Goal: Use online tool/utility: Use online tool/utility

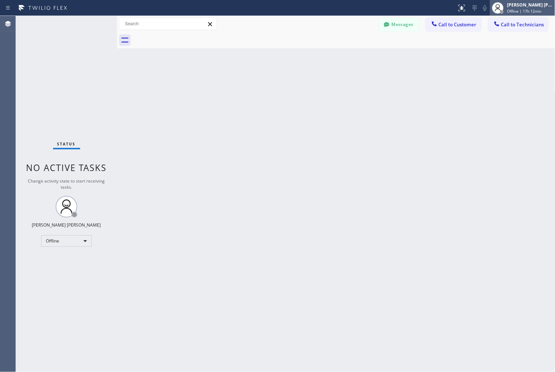
click at [531, 2] on div "[PERSON_NAME] [PERSON_NAME]" at bounding box center [529, 5] width 45 height 6
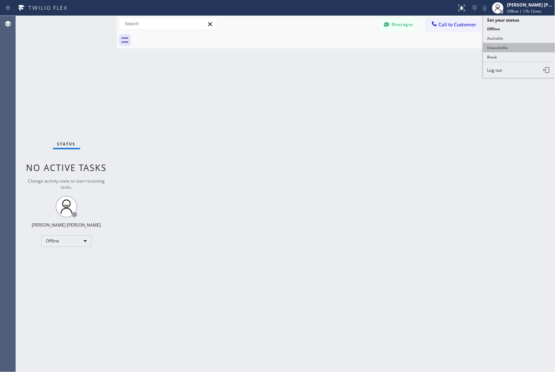
click at [531, 44] on button "Unavailable" at bounding box center [519, 47] width 72 height 9
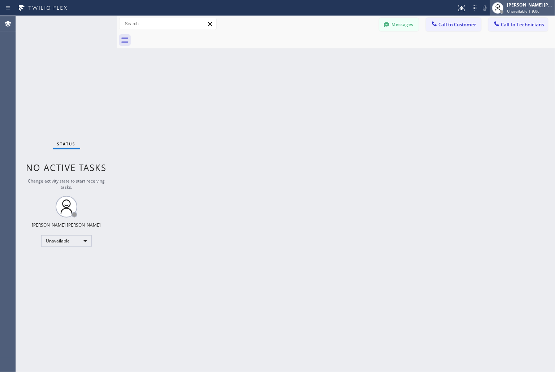
click at [525, 12] on span "Unavailable | 9:06" at bounding box center [523, 11] width 32 height 5
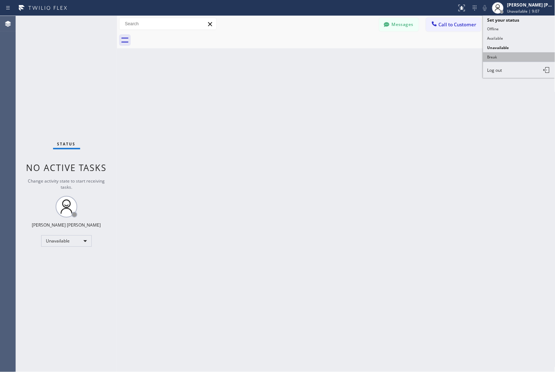
click at [516, 58] on button "Break" at bounding box center [519, 56] width 72 height 9
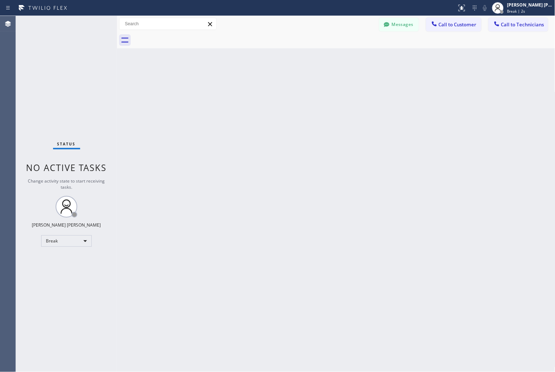
drag, startPoint x: 291, startPoint y: 78, endPoint x: 262, endPoint y: 74, distance: 29.5
click at [290, 76] on div "Back to Dashboard Change Sender ID Customers Technicians KD Krissy Do [DATE] 02…" at bounding box center [336, 194] width 438 height 356
click at [257, 77] on div "Back to Dashboard Change Sender ID Customers Technicians KD Krissy Do [DATE] 02…" at bounding box center [336, 194] width 438 height 356
click at [261, 88] on div "Back to Dashboard Change Sender ID Customers Technicians KD Krissy Do [DATE] 02…" at bounding box center [336, 194] width 438 height 356
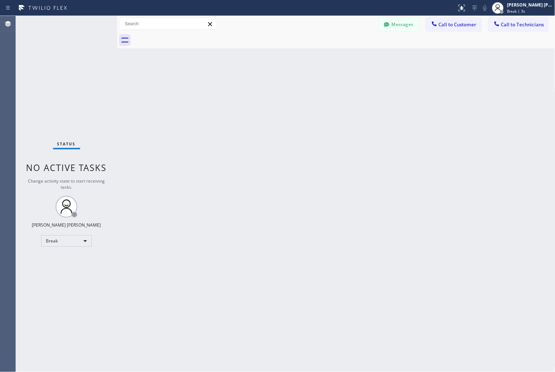
click at [261, 88] on div "Back to Dashboard Change Sender ID Customers Technicians KD Krissy Do [DATE] 02…" at bounding box center [336, 194] width 438 height 356
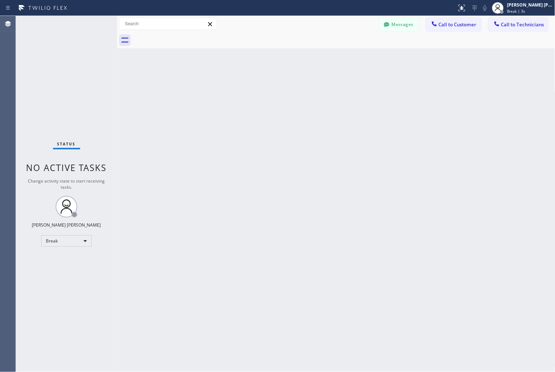
click at [261, 88] on div "Back to Dashboard Change Sender ID Customers Technicians KD Krissy Do [DATE] 02…" at bounding box center [336, 194] width 438 height 356
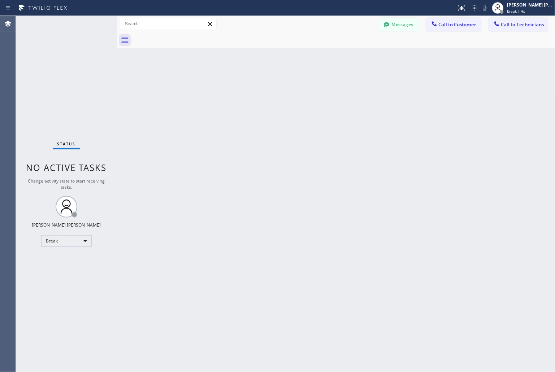
click at [261, 88] on div "Back to Dashboard Change Sender ID Customers Technicians KD Krissy Do [DATE] 02…" at bounding box center [336, 194] width 438 height 356
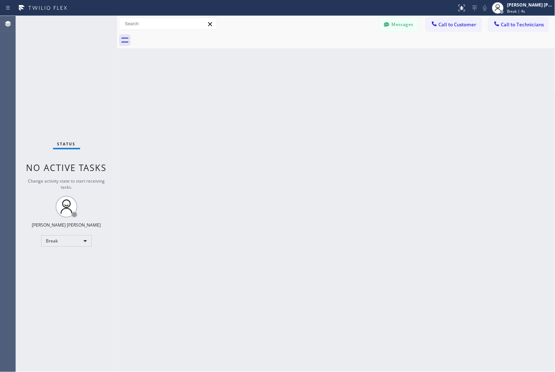
click at [261, 88] on div "Back to Dashboard Change Sender ID Customers Technicians KD Krissy Do [DATE] 02…" at bounding box center [336, 194] width 438 height 356
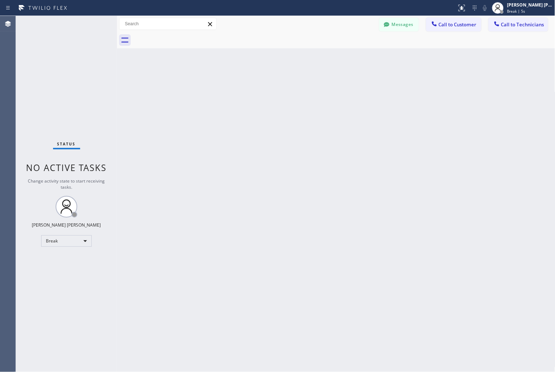
click at [261, 88] on div "Back to Dashboard Change Sender ID Customers Technicians KD Krissy Do [DATE] 02…" at bounding box center [336, 194] width 438 height 356
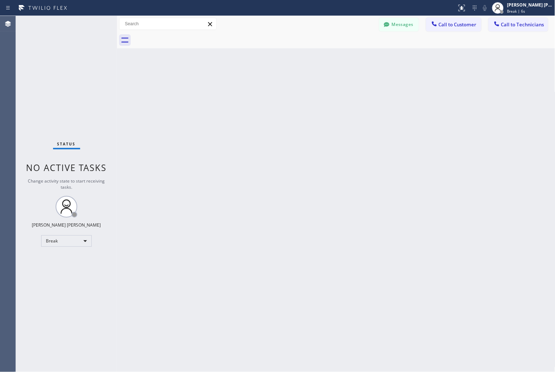
click at [261, 88] on div "Back to Dashboard Change Sender ID Customers Technicians KD Krissy Do [DATE] 02…" at bounding box center [336, 194] width 438 height 356
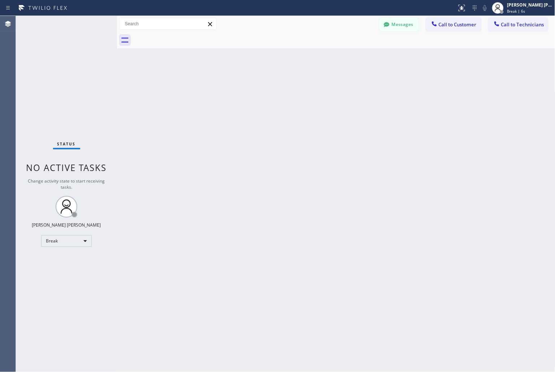
click at [261, 88] on div "Back to Dashboard Change Sender ID Customers Technicians KD Krissy Do [DATE] 02…" at bounding box center [336, 194] width 438 height 356
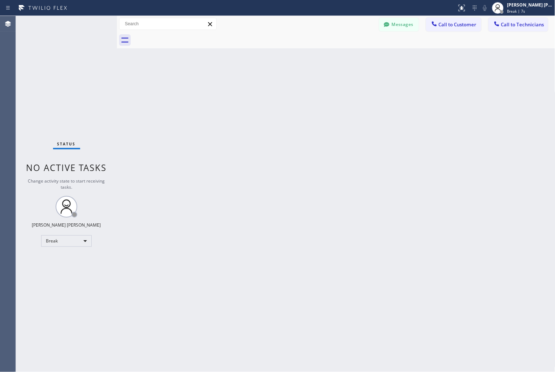
click at [261, 88] on div "Back to Dashboard Change Sender ID Customers Technicians KD Krissy Do [DATE] 02…" at bounding box center [336, 194] width 438 height 356
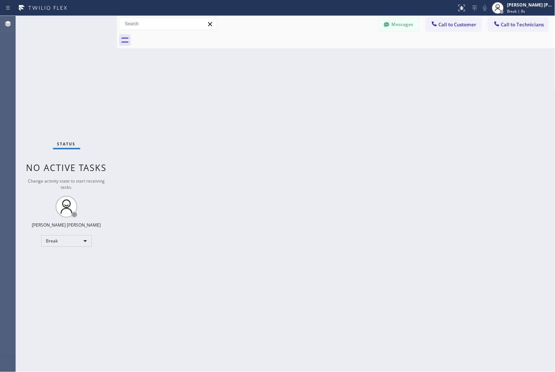
click at [261, 88] on div "Back to Dashboard Change Sender ID Customers Technicians KD Krissy Do [DATE] 02…" at bounding box center [336, 194] width 438 height 356
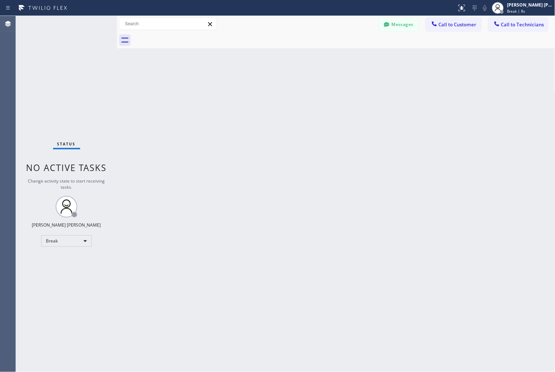
click at [261, 88] on div "Back to Dashboard Change Sender ID Customers Technicians KD Krissy Do [DATE] 02…" at bounding box center [336, 194] width 438 height 356
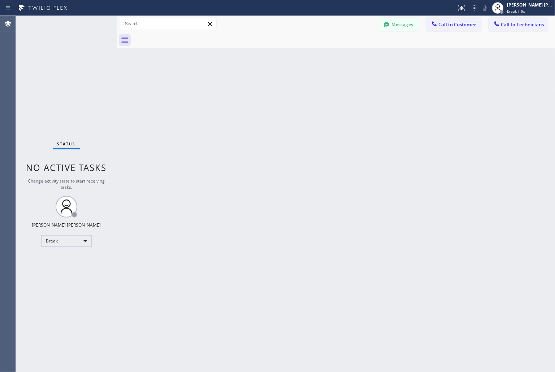
click at [261, 88] on div "Back to Dashboard Change Sender ID Customers Technicians KD Krissy Do [DATE] 02…" at bounding box center [336, 194] width 438 height 356
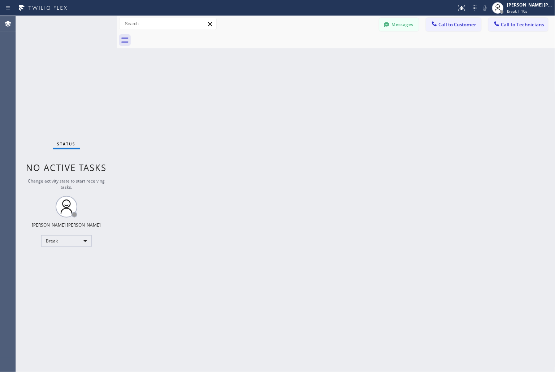
click at [261, 88] on div "Back to Dashboard Change Sender ID Customers Technicians KD Krissy Do [DATE] 02…" at bounding box center [336, 194] width 438 height 356
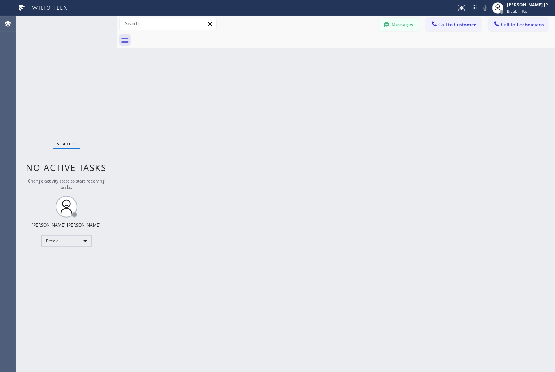
click at [261, 88] on div "Back to Dashboard Change Sender ID Customers Technicians KD Krissy Do [DATE] 02…" at bounding box center [336, 194] width 438 height 356
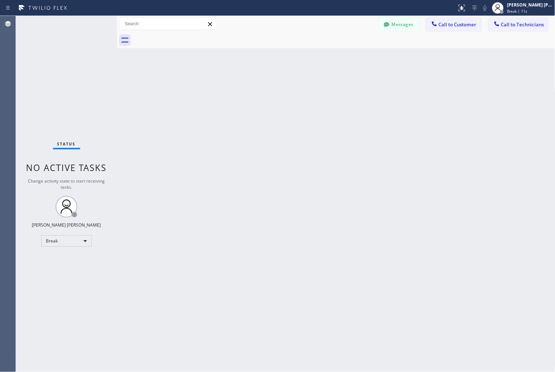
click at [261, 88] on div "Back to Dashboard Change Sender ID Customers Technicians KD Krissy Do [DATE] 02…" at bounding box center [336, 194] width 438 height 356
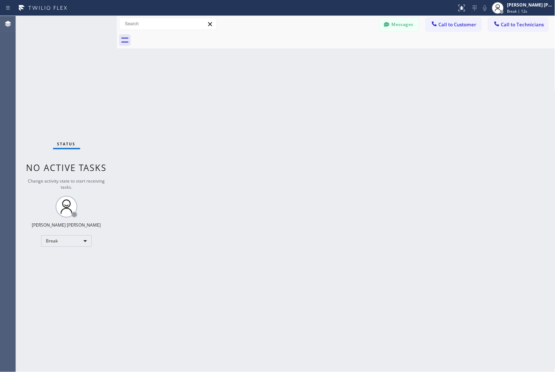
click at [261, 88] on div "Back to Dashboard Change Sender ID Customers Technicians KD Krissy Do [DATE] 02…" at bounding box center [336, 194] width 438 height 356
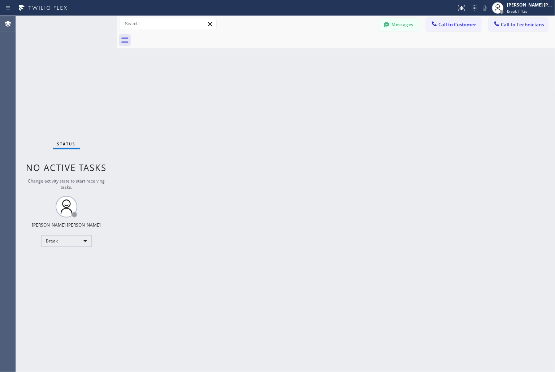
click at [261, 88] on div "Back to Dashboard Change Sender ID Customers Technicians KD Krissy Do [DATE] 02…" at bounding box center [336, 194] width 438 height 356
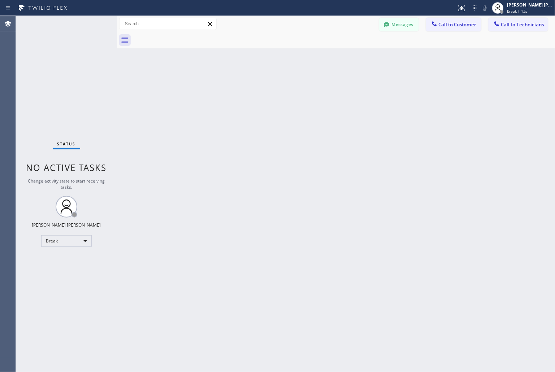
click at [261, 88] on div "Back to Dashboard Change Sender ID Customers Technicians KD Krissy Do [DATE] 02…" at bounding box center [336, 194] width 438 height 356
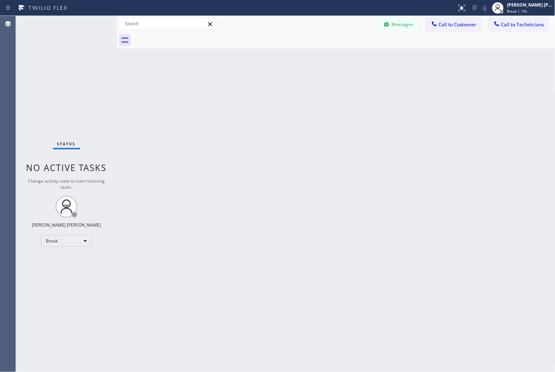
click at [261, 88] on div "Back to Dashboard Change Sender ID Customers Technicians KD Krissy Do [DATE] 02…" at bounding box center [336, 194] width 438 height 356
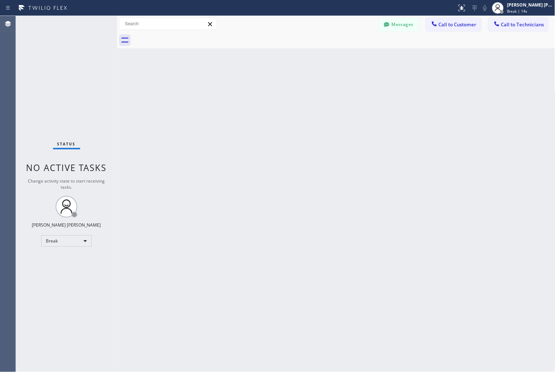
click at [261, 88] on div "Back to Dashboard Change Sender ID Customers Technicians KD Krissy Do [DATE] 02…" at bounding box center [336, 194] width 438 height 356
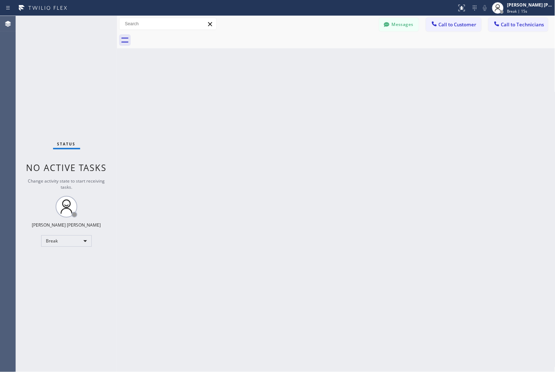
click at [261, 88] on div "Back to Dashboard Change Sender ID Customers Technicians KD Krissy Do [DATE] 02…" at bounding box center [336, 194] width 438 height 356
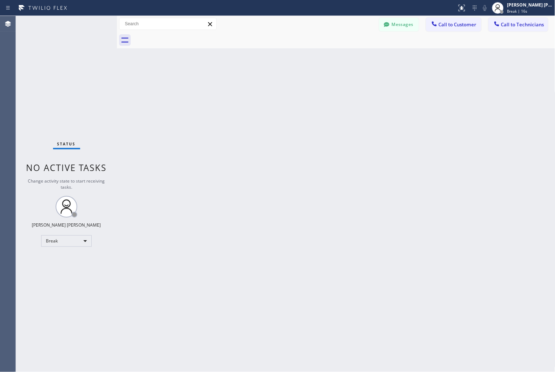
click at [261, 88] on div "Back to Dashboard Change Sender ID Customers Technicians KD Krissy Do [DATE] 02…" at bounding box center [336, 194] width 438 height 356
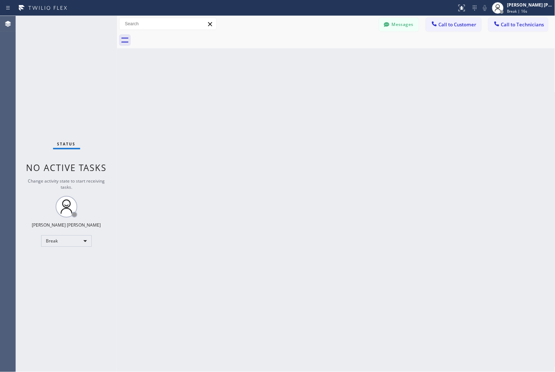
click at [261, 88] on div "Back to Dashboard Change Sender ID Customers Technicians KD Krissy Do [DATE] 02…" at bounding box center [336, 194] width 438 height 356
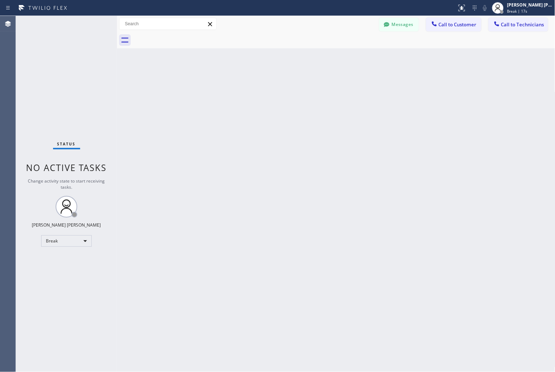
click at [261, 88] on div "Back to Dashboard Change Sender ID Customers Technicians KD Krissy Do [DATE] 02…" at bounding box center [336, 194] width 438 height 356
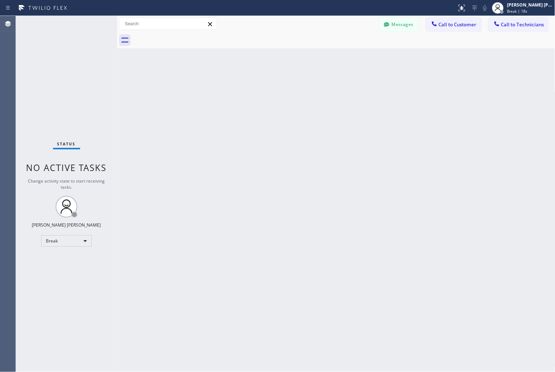
click at [261, 88] on div "Back to Dashboard Change Sender ID Customers Technicians KD Krissy Do [DATE] 02…" at bounding box center [336, 194] width 438 height 356
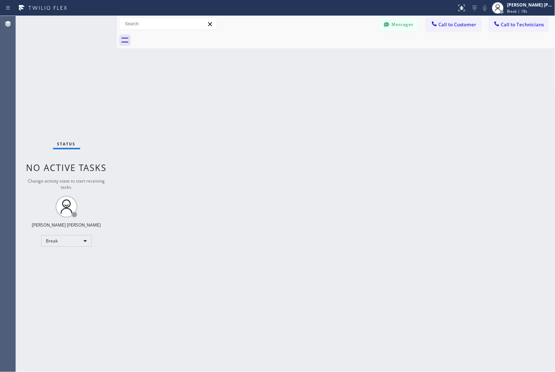
click at [261, 88] on div "Back to Dashboard Change Sender ID Customers Technicians KD Krissy Do [DATE] 02…" at bounding box center [336, 194] width 438 height 356
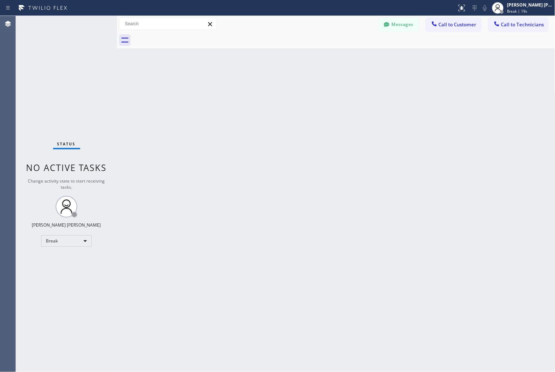
click at [261, 88] on div "Back to Dashboard Change Sender ID Customers Technicians KD Krissy Do [DATE] 02…" at bounding box center [336, 194] width 438 height 356
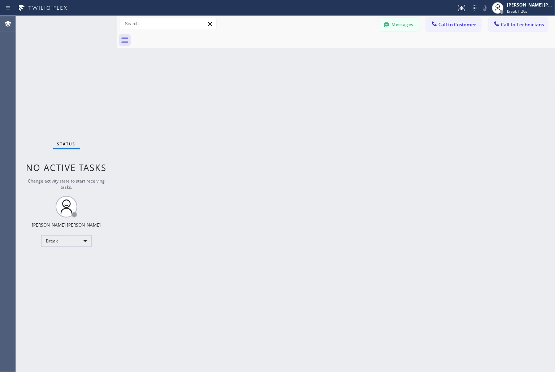
click at [261, 88] on div "Back to Dashboard Change Sender ID Customers Technicians KD Krissy Do [DATE] 02…" at bounding box center [336, 194] width 438 height 356
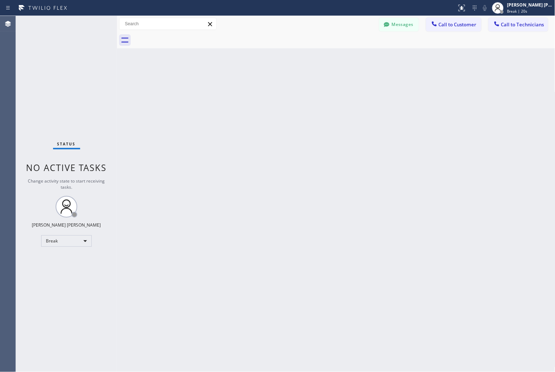
click at [261, 88] on div "Back to Dashboard Change Sender ID Customers Technicians KD Krissy Do [DATE] 02…" at bounding box center [336, 194] width 438 height 356
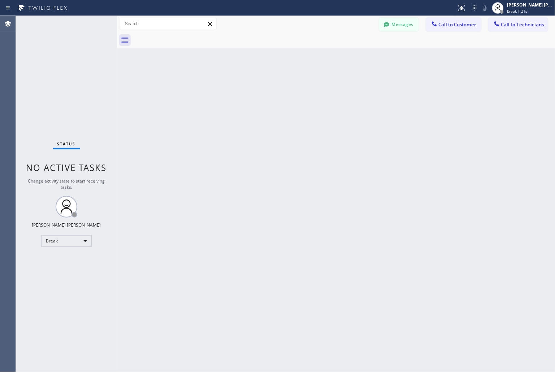
click at [261, 88] on div "Back to Dashboard Change Sender ID Customers Technicians KD Krissy Do [DATE] 02…" at bounding box center [336, 194] width 438 height 356
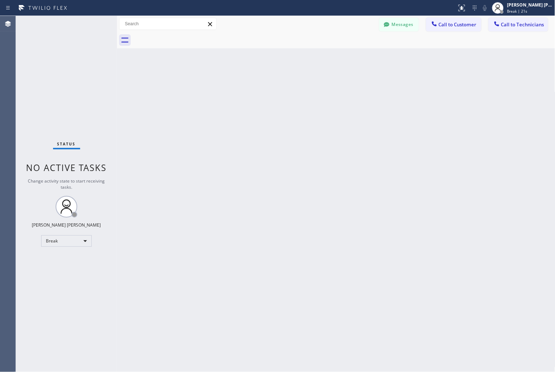
click at [261, 88] on div "Back to Dashboard Change Sender ID Customers Technicians KD Krissy Do [DATE] 02…" at bounding box center [336, 194] width 438 height 356
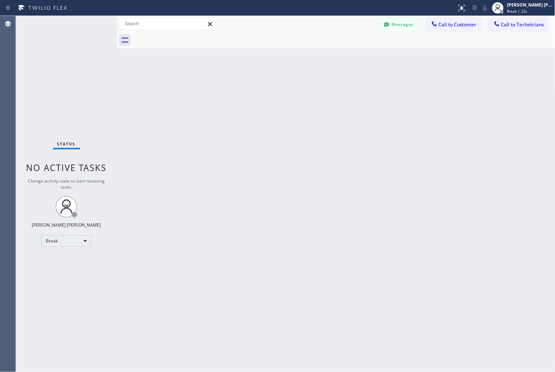
click at [261, 88] on div "Back to Dashboard Change Sender ID Customers Technicians KD Krissy Do [DATE] 02…" at bounding box center [336, 194] width 438 height 356
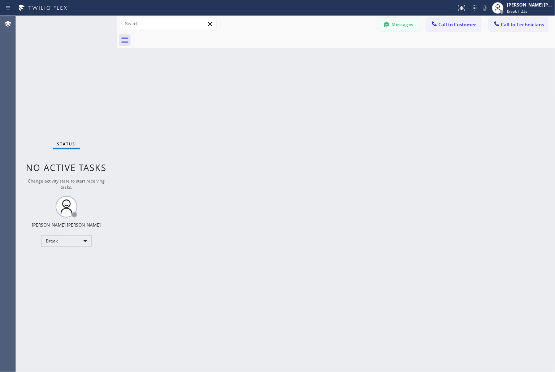
click at [261, 88] on div "Back to Dashboard Change Sender ID Customers Technicians KD Krissy Do [DATE] 02…" at bounding box center [336, 194] width 438 height 356
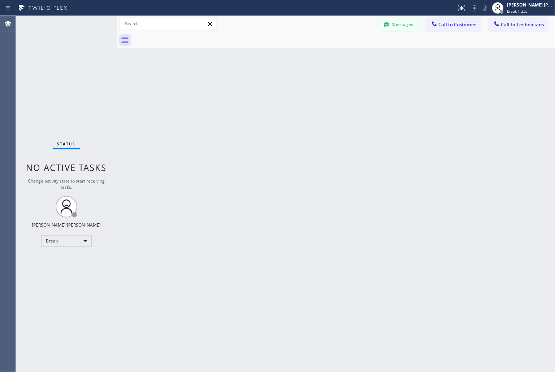
click at [261, 88] on div "Back to Dashboard Change Sender ID Customers Technicians KD Krissy Do [DATE] 02…" at bounding box center [336, 194] width 438 height 356
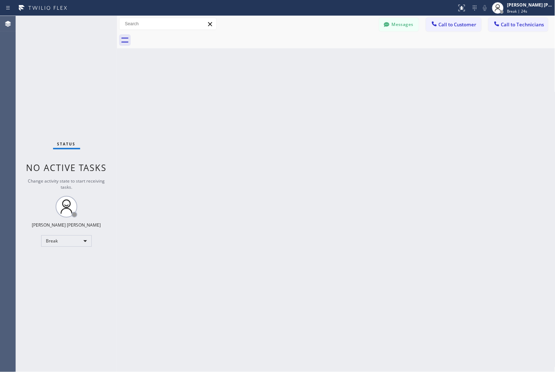
click at [261, 88] on div "Back to Dashboard Change Sender ID Customers Technicians KD Krissy Do [DATE] 02…" at bounding box center [336, 194] width 438 height 356
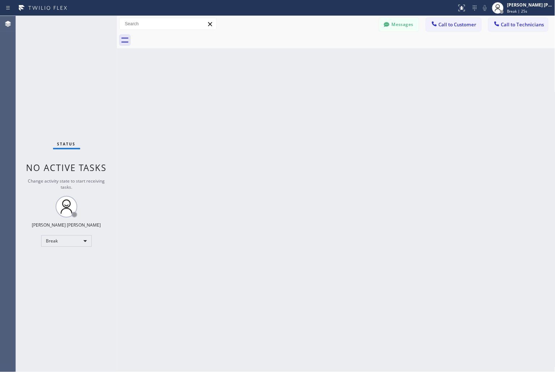
click at [261, 88] on div "Back to Dashboard Change Sender ID Customers Technicians KD Krissy Do [DATE] 02…" at bounding box center [336, 194] width 438 height 356
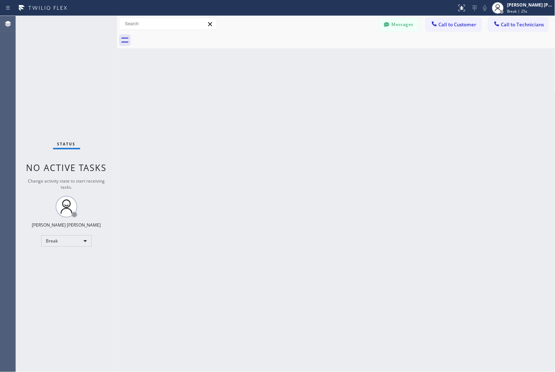
click at [261, 88] on div "Back to Dashboard Change Sender ID Customers Technicians KD Krissy Do [DATE] 02…" at bounding box center [336, 194] width 438 height 356
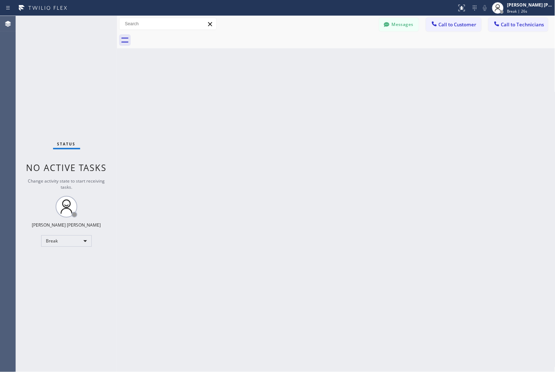
click at [261, 88] on div "Back to Dashboard Change Sender ID Customers Technicians KD Krissy Do [DATE] 02…" at bounding box center [336, 194] width 438 height 356
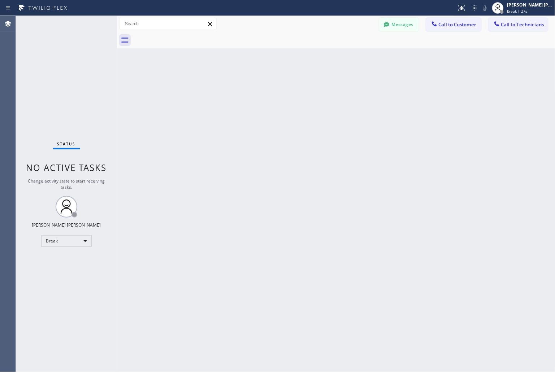
click at [261, 88] on div "Back to Dashboard Change Sender ID Customers Technicians KD Krissy Do [DATE] 02…" at bounding box center [336, 194] width 438 height 356
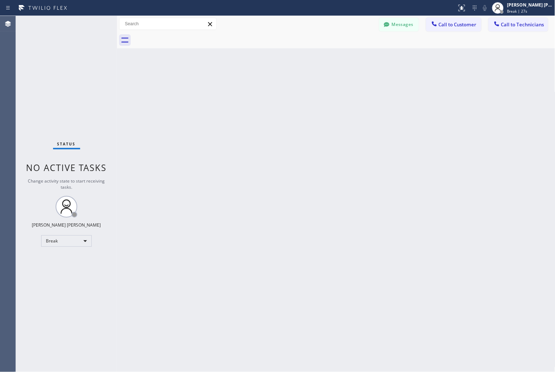
click at [261, 88] on div "Back to Dashboard Change Sender ID Customers Technicians KD Krissy Do [DATE] 02…" at bounding box center [336, 194] width 438 height 356
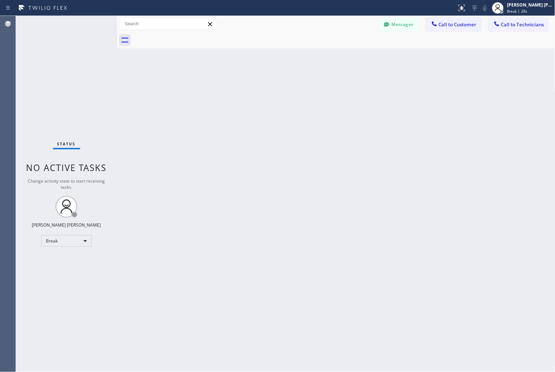
click at [261, 88] on div "Back to Dashboard Change Sender ID Customers Technicians KD Krissy Do [DATE] 02…" at bounding box center [336, 194] width 438 height 356
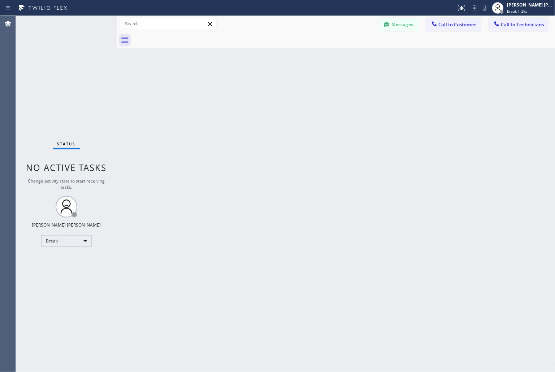
click at [261, 88] on div "Back to Dashboard Change Sender ID Customers Technicians KD Krissy Do [DATE] 02…" at bounding box center [336, 194] width 438 height 356
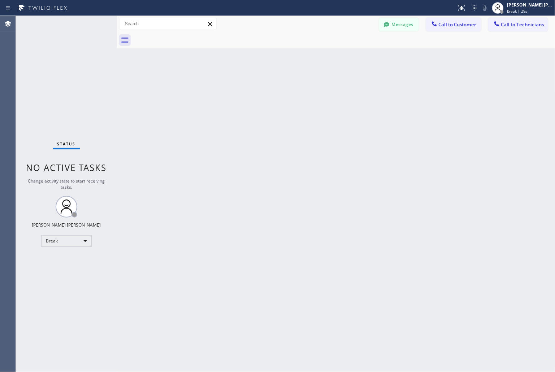
click at [261, 88] on div "Back to Dashboard Change Sender ID Customers Technicians KD Krissy Do [DATE] 02…" at bounding box center [336, 194] width 438 height 356
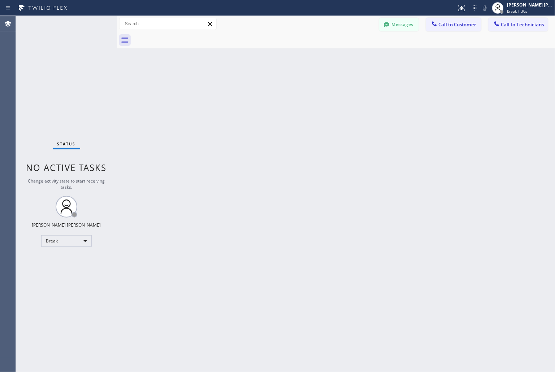
click at [261, 88] on div "Back to Dashboard Change Sender ID Customers Technicians KD Krissy Do [DATE] 02…" at bounding box center [336, 194] width 438 height 356
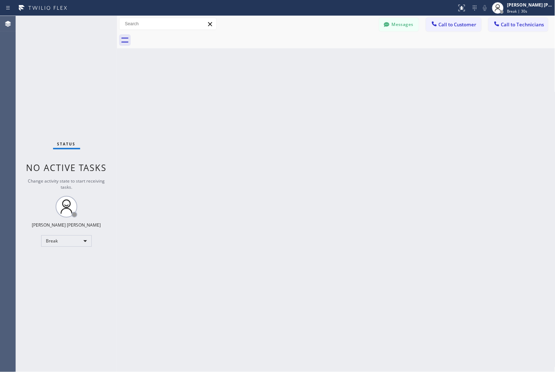
click at [261, 88] on div "Back to Dashboard Change Sender ID Customers Technicians KD Krissy Do [DATE] 02…" at bounding box center [336, 194] width 438 height 356
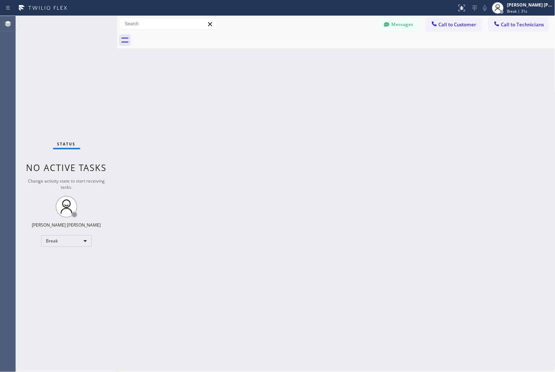
click at [261, 88] on div "Back to Dashboard Change Sender ID Customers Technicians KD Krissy Do [DATE] 02…" at bounding box center [336, 194] width 438 height 356
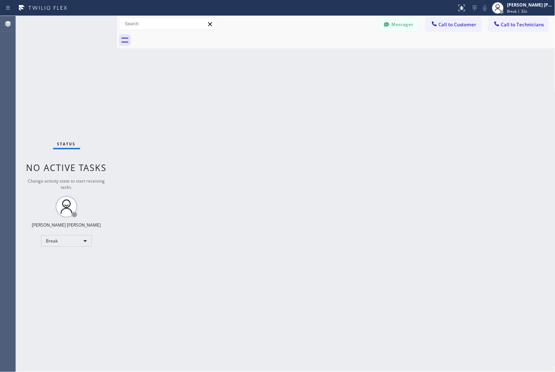
click at [261, 88] on div "Back to Dashboard Change Sender ID Customers Technicians KD Krissy Do [DATE] 02…" at bounding box center [336, 194] width 438 height 356
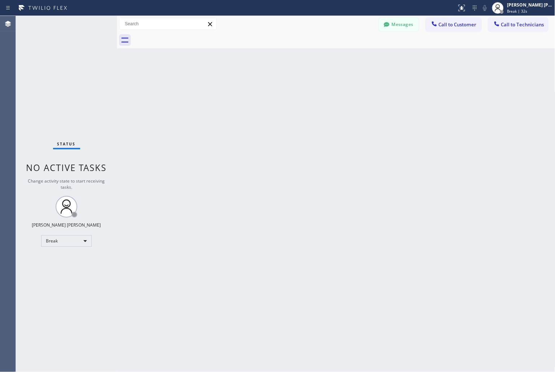
click at [261, 88] on div "Back to Dashboard Change Sender ID Customers Technicians KD Krissy Do [DATE] 02…" at bounding box center [336, 194] width 438 height 356
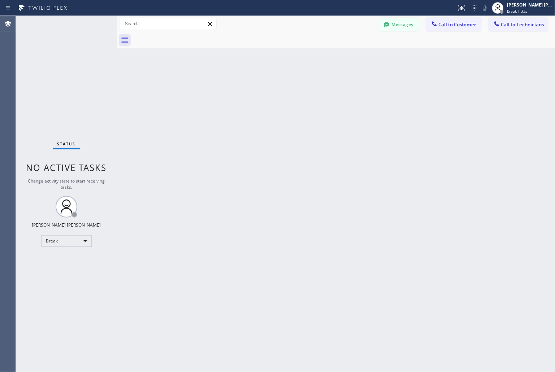
click at [261, 88] on div "Back to Dashboard Change Sender ID Customers Technicians KD Krissy Do [DATE] 02…" at bounding box center [336, 194] width 438 height 356
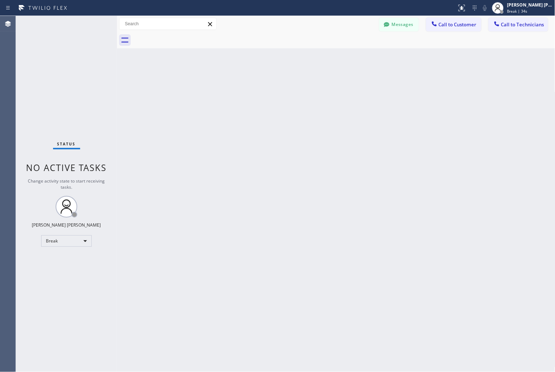
click at [261, 88] on div "Back to Dashboard Change Sender ID Customers Technicians KD Krissy Do [DATE] 02…" at bounding box center [336, 194] width 438 height 356
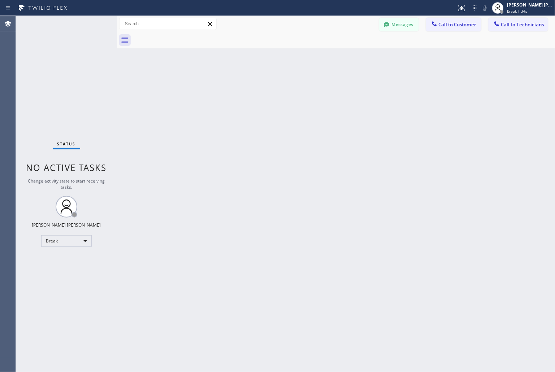
click at [261, 88] on div "Back to Dashboard Change Sender ID Customers Technicians KD Krissy Do [DATE] 02…" at bounding box center [336, 194] width 438 height 356
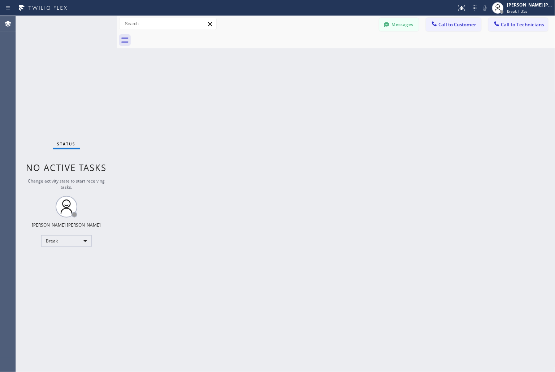
click at [261, 88] on div "Back to Dashboard Change Sender ID Customers Technicians KD Krissy Do [DATE] 02…" at bounding box center [336, 194] width 438 height 356
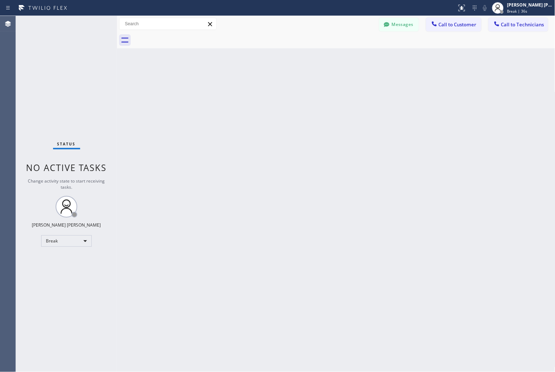
click at [261, 88] on div "Back to Dashboard Change Sender ID Customers Technicians KD Krissy Do [DATE] 02…" at bounding box center [336, 194] width 438 height 356
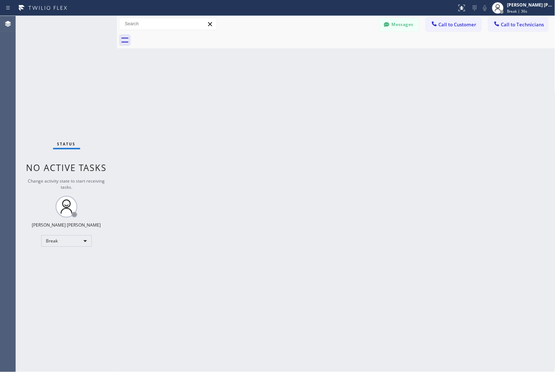
click at [261, 88] on div "Back to Dashboard Change Sender ID Customers Technicians KD Krissy Do [DATE] 02…" at bounding box center [336, 194] width 438 height 356
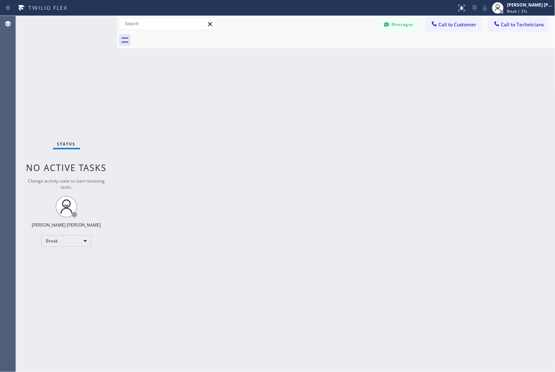
click at [261, 88] on div "Back to Dashboard Change Sender ID Customers Technicians KD Krissy Do [DATE] 02…" at bounding box center [336, 194] width 438 height 356
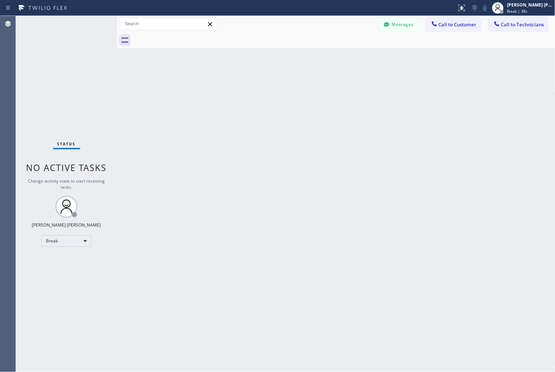
click at [261, 88] on div "Back to Dashboard Change Sender ID Customers Technicians KD Krissy Do [DATE] 02…" at bounding box center [336, 194] width 438 height 356
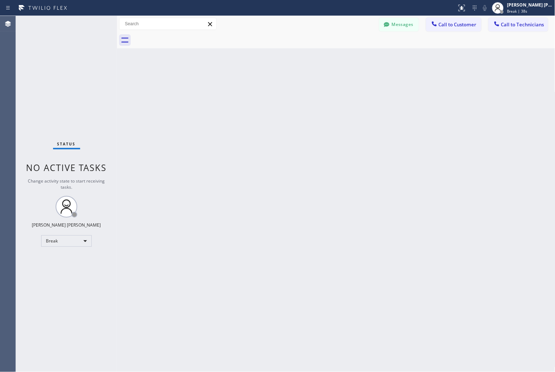
click at [261, 88] on div "Back to Dashboard Change Sender ID Customers Technicians KD Krissy Do [DATE] 02…" at bounding box center [336, 194] width 438 height 356
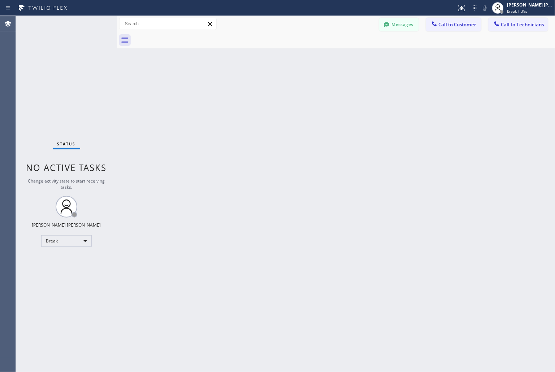
click at [261, 88] on div "Back to Dashboard Change Sender ID Customers Technicians KD Krissy Do [DATE] 02…" at bounding box center [336, 194] width 438 height 356
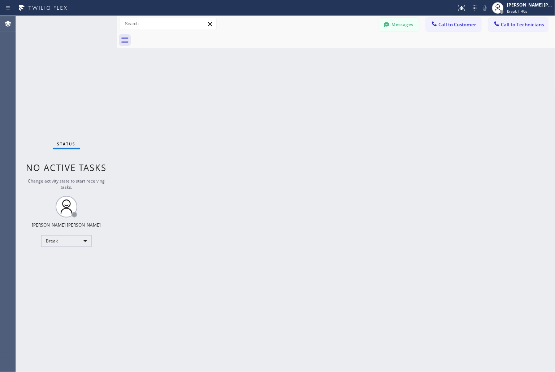
click at [261, 88] on div "Back to Dashboard Change Sender ID Customers Technicians KD Krissy Do [DATE] 02…" at bounding box center [336, 194] width 438 height 356
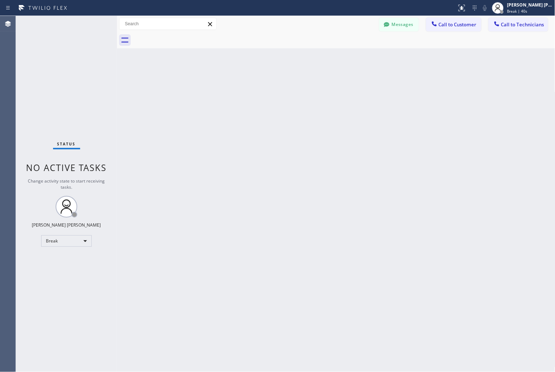
click at [261, 88] on div "Back to Dashboard Change Sender ID Customers Technicians KD Krissy Do [DATE] 02…" at bounding box center [336, 194] width 438 height 356
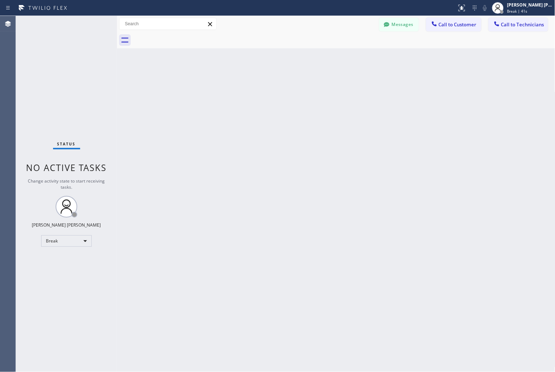
click at [261, 88] on div "Back to Dashboard Change Sender ID Customers Technicians KD Krissy Do [DATE] 02…" at bounding box center [336, 194] width 438 height 356
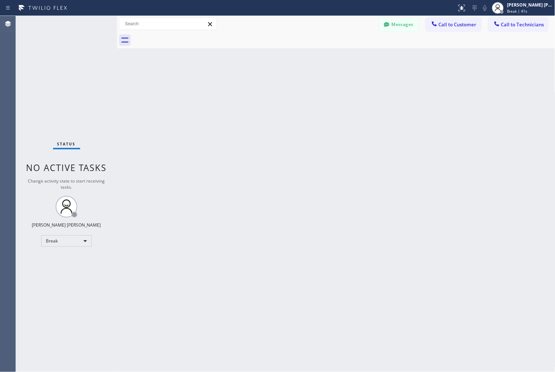
click at [261, 88] on div "Back to Dashboard Change Sender ID Customers Technicians KD Krissy Do [DATE] 02…" at bounding box center [336, 194] width 438 height 356
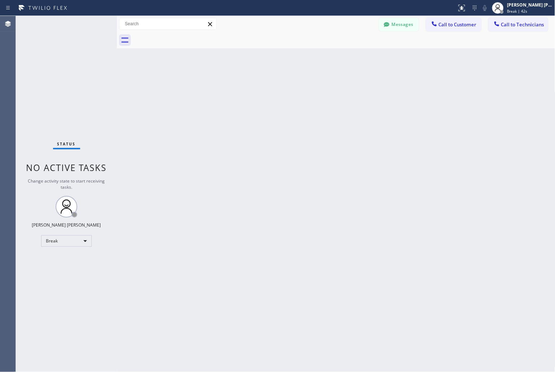
click at [261, 88] on div "Back to Dashboard Change Sender ID Customers Technicians KD Krissy Do [DATE] 02…" at bounding box center [336, 194] width 438 height 356
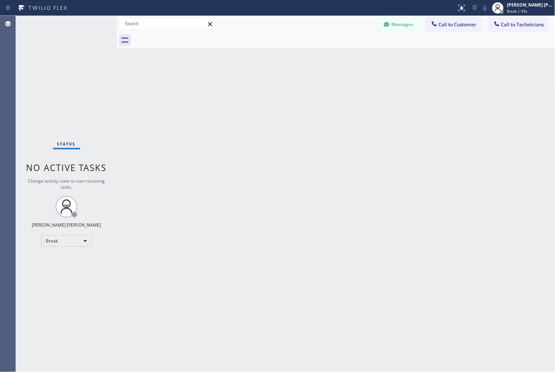
click at [261, 88] on div "Back to Dashboard Change Sender ID Customers Technicians KD Krissy Do [DATE] 02…" at bounding box center [336, 194] width 438 height 356
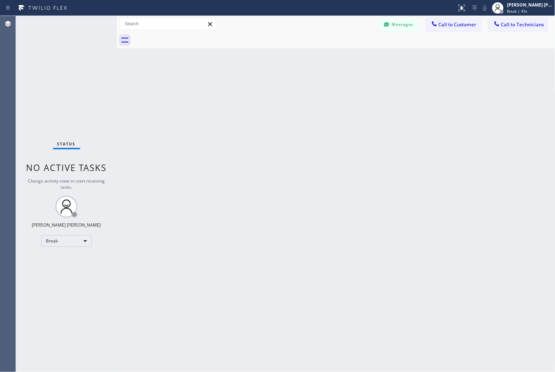
click at [261, 88] on div "Back to Dashboard Change Sender ID Customers Technicians KD Krissy Do [DATE] 02…" at bounding box center [336, 194] width 438 height 356
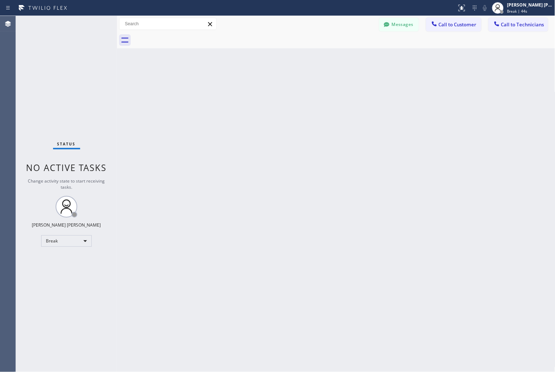
click at [261, 88] on div "Back to Dashboard Change Sender ID Customers Technicians KD Krissy Do [DATE] 02…" at bounding box center [336, 194] width 438 height 356
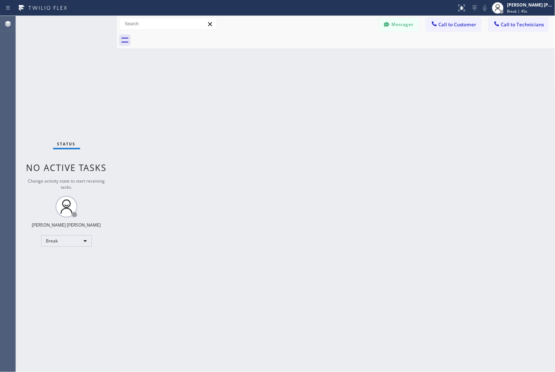
click at [261, 88] on div "Back to Dashboard Change Sender ID Customers Technicians KD Krissy Do [DATE] 02…" at bounding box center [336, 194] width 438 height 356
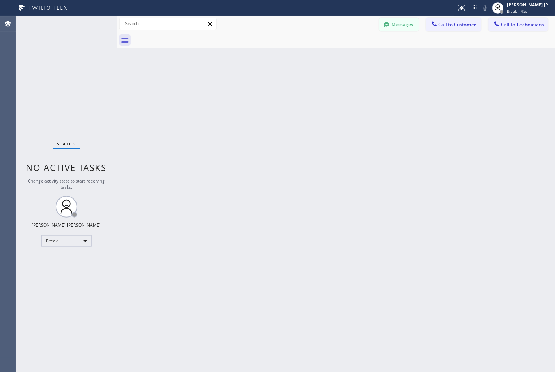
click at [261, 88] on div "Back to Dashboard Change Sender ID Customers Technicians KD Krissy Do [DATE] 02…" at bounding box center [336, 194] width 438 height 356
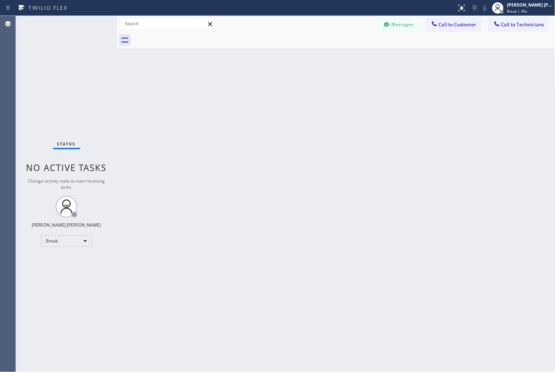
click at [261, 88] on div "Back to Dashboard Change Sender ID Customers Technicians KD Krissy Do [DATE] 02…" at bounding box center [336, 194] width 438 height 356
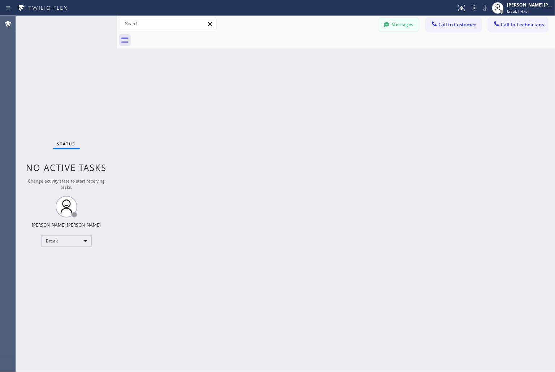
click at [261, 88] on div "Back to Dashboard Change Sender ID Customers Technicians KD Krissy Do [DATE] 02…" at bounding box center [336, 194] width 438 height 356
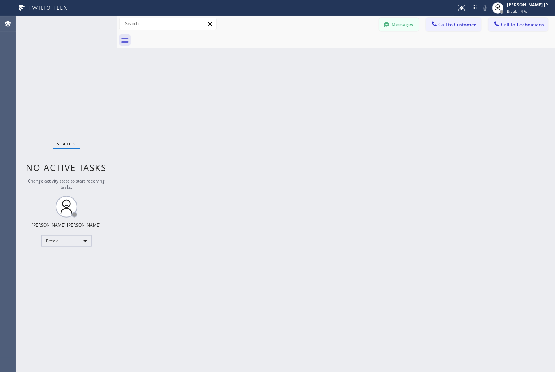
click at [261, 88] on div "Back to Dashboard Change Sender ID Customers Technicians KD Krissy Do [DATE] 02…" at bounding box center [336, 194] width 438 height 356
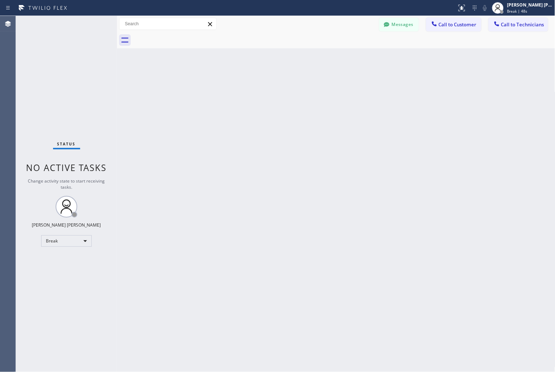
click at [261, 88] on div "Back to Dashboard Change Sender ID Customers Technicians KD Krissy Do [DATE] 02…" at bounding box center [336, 194] width 438 height 356
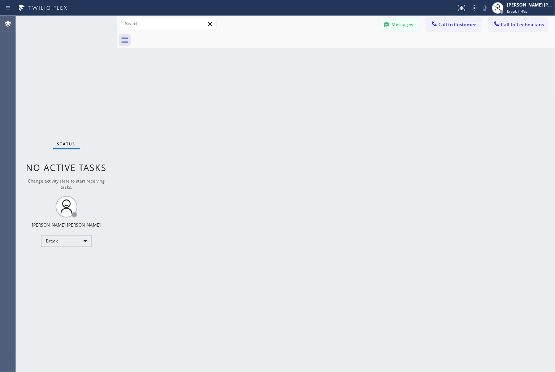
click at [261, 88] on div "Back to Dashboard Change Sender ID Customers Technicians KD Krissy Do [DATE] 02…" at bounding box center [336, 194] width 438 height 356
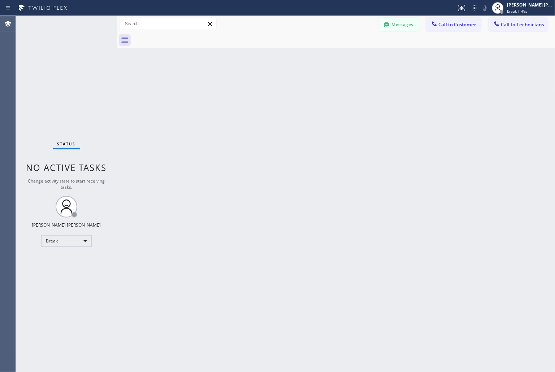
click at [261, 88] on div "Back to Dashboard Change Sender ID Customers Technicians KD Krissy Do [DATE] 02…" at bounding box center [336, 194] width 438 height 356
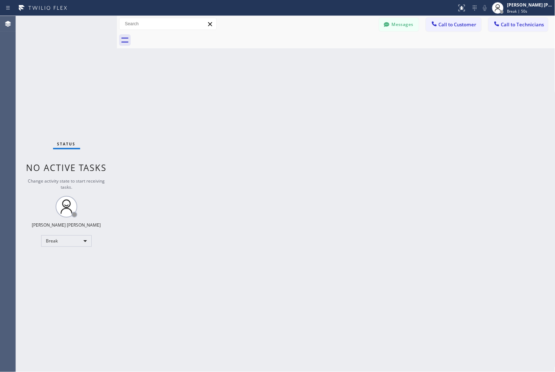
click at [261, 88] on div "Back to Dashboard Change Sender ID Customers Technicians KD Krissy Do [DATE] 02…" at bounding box center [336, 194] width 438 height 356
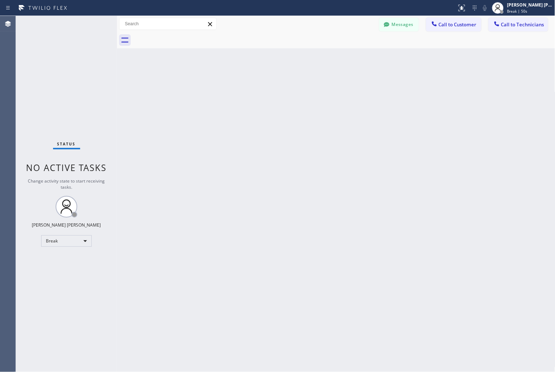
click at [261, 88] on div "Back to Dashboard Change Sender ID Customers Technicians KD Krissy Do [DATE] 02…" at bounding box center [336, 194] width 438 height 356
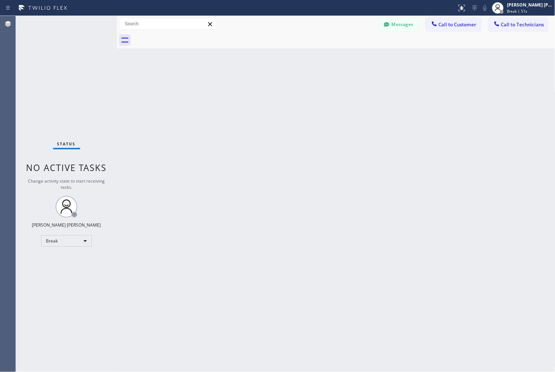
click at [261, 88] on div "Back to Dashboard Change Sender ID Customers Technicians KD Krissy Do [DATE] 02…" at bounding box center [336, 194] width 438 height 356
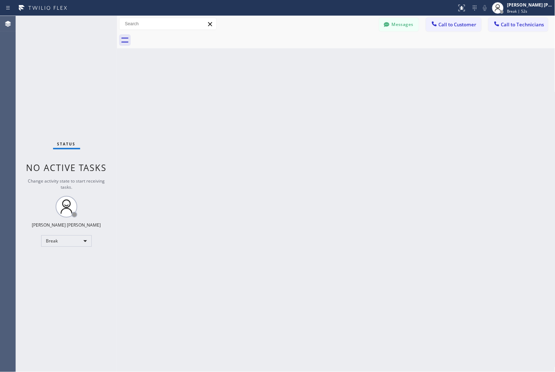
click at [261, 88] on div "Back to Dashboard Change Sender ID Customers Technicians KD Krissy Do [DATE] 02…" at bounding box center [336, 194] width 438 height 356
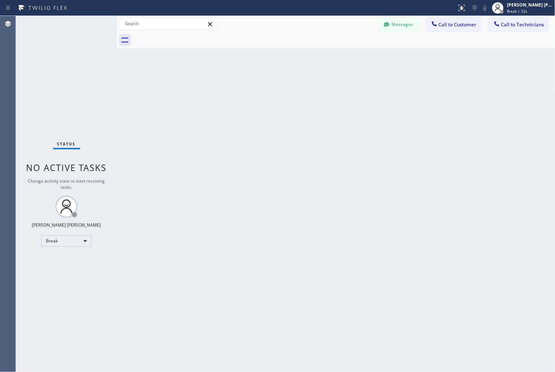
click at [261, 88] on div "Back to Dashboard Change Sender ID Customers Technicians KD Krissy Do [DATE] 02…" at bounding box center [336, 194] width 438 height 356
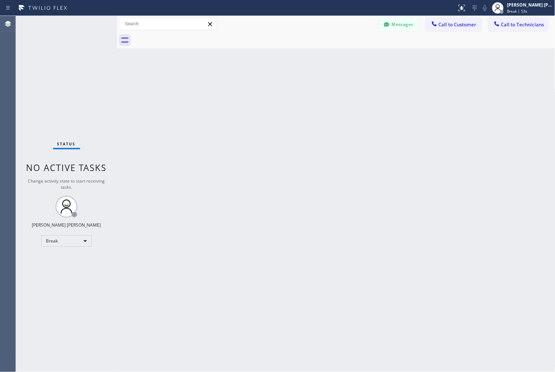
click at [261, 88] on div "Back to Dashboard Change Sender ID Customers Technicians KD Krissy Do [DATE] 02…" at bounding box center [336, 194] width 438 height 356
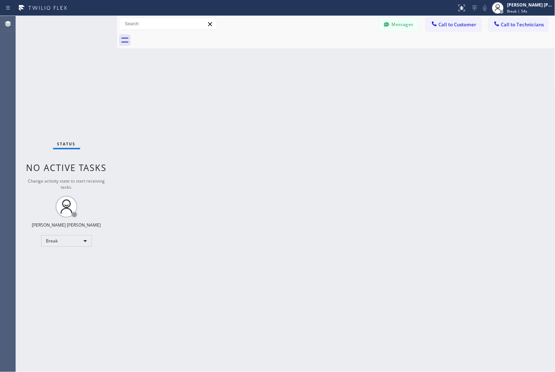
click at [261, 88] on div "Back to Dashboard Change Sender ID Customers Technicians KD Krissy Do [DATE] 02…" at bounding box center [336, 194] width 438 height 356
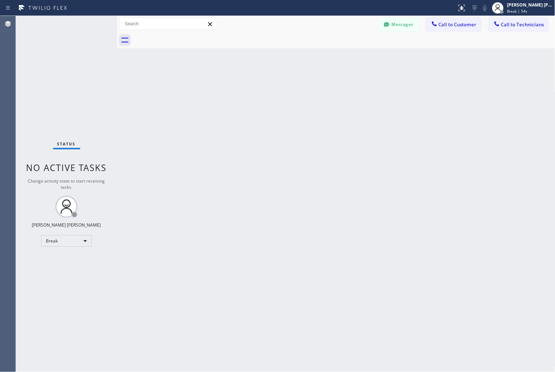
click at [261, 88] on div "Back to Dashboard Change Sender ID Customers Technicians KD Krissy Do [DATE] 02…" at bounding box center [336, 194] width 438 height 356
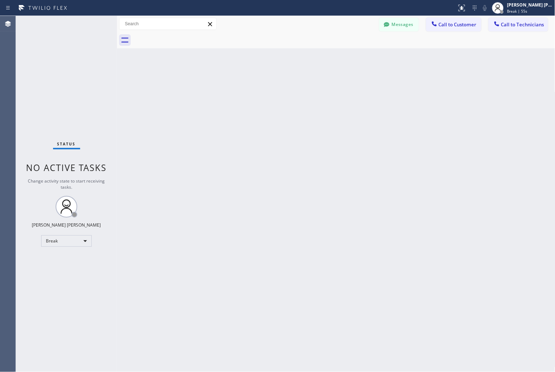
click at [261, 88] on div "Back to Dashboard Change Sender ID Customers Technicians KD Krissy Do [DATE] 02…" at bounding box center [336, 194] width 438 height 356
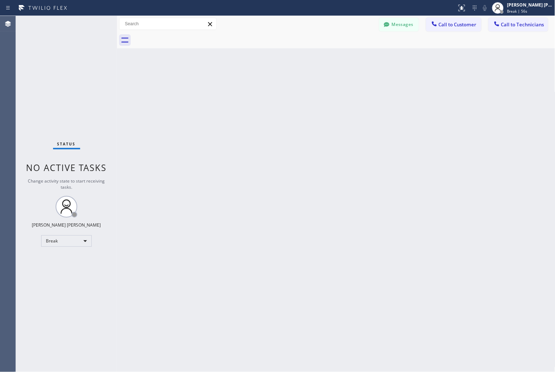
click at [261, 88] on div "Back to Dashboard Change Sender ID Customers Technicians KD Krissy Do [DATE] 02…" at bounding box center [336, 194] width 438 height 356
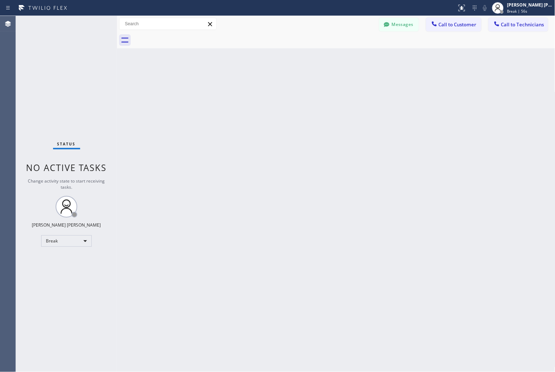
click at [261, 88] on div "Back to Dashboard Change Sender ID Customers Technicians KD Krissy Do [DATE] 02…" at bounding box center [336, 194] width 438 height 356
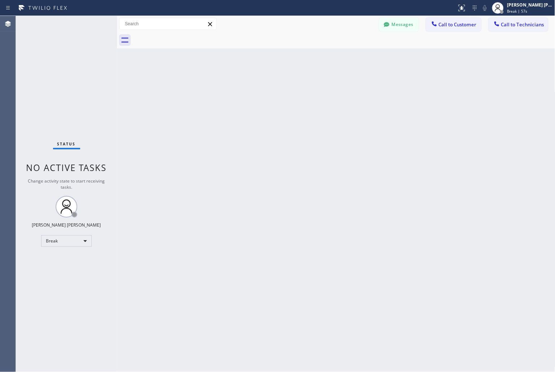
click at [261, 88] on div "Back to Dashboard Change Sender ID Customers Technicians KD Krissy Do [DATE] 02…" at bounding box center [336, 194] width 438 height 356
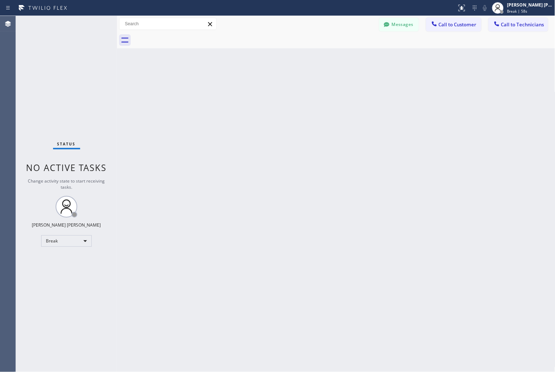
click at [261, 88] on div "Back to Dashboard Change Sender ID Customers Technicians KD Krissy Do [DATE] 02…" at bounding box center [336, 194] width 438 height 356
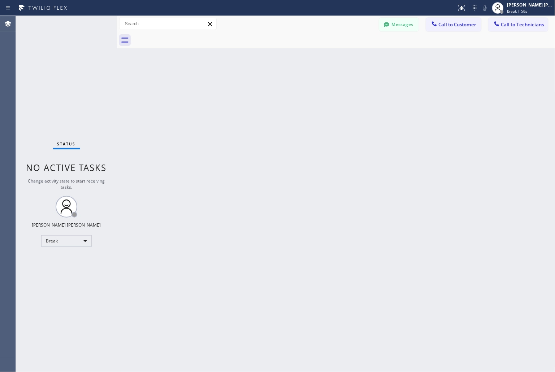
click at [261, 88] on div "Back to Dashboard Change Sender ID Customers Technicians KD Krissy Do [DATE] 02…" at bounding box center [336, 194] width 438 height 356
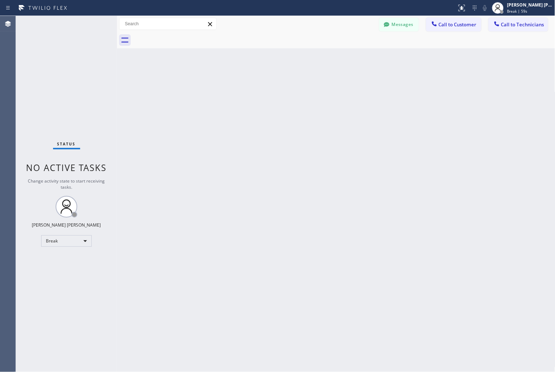
click at [261, 88] on div "Back to Dashboard Change Sender ID Customers Technicians KD Krissy Do [DATE] 02…" at bounding box center [336, 194] width 438 height 356
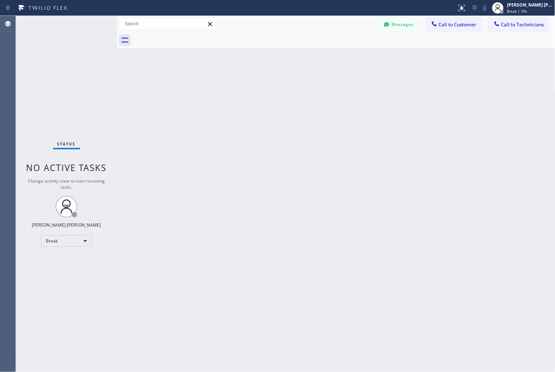
click at [261, 88] on div "Back to Dashboard Change Sender ID Customers Technicians KD Krissy Do [DATE] 02…" at bounding box center [336, 194] width 438 height 356
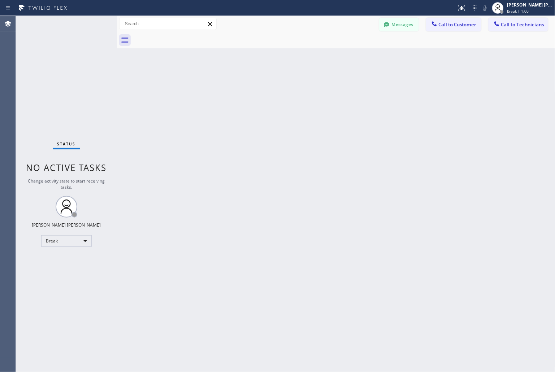
click at [261, 88] on div "Back to Dashboard Change Sender ID Customers Technicians KD Krissy Do [DATE] 02…" at bounding box center [336, 194] width 438 height 356
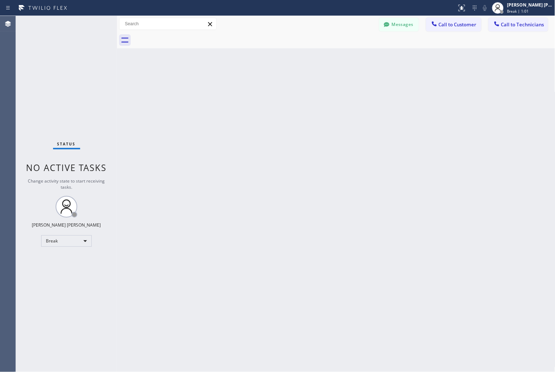
click at [261, 88] on div "Back to Dashboard Change Sender ID Customers Technicians KD Krissy Do [DATE] 02…" at bounding box center [336, 194] width 438 height 356
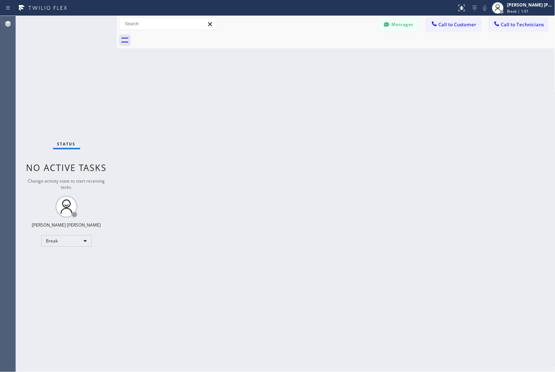
click at [261, 88] on div "Back to Dashboard Change Sender ID Customers Technicians KD Krissy Do [DATE] 02…" at bounding box center [336, 194] width 438 height 356
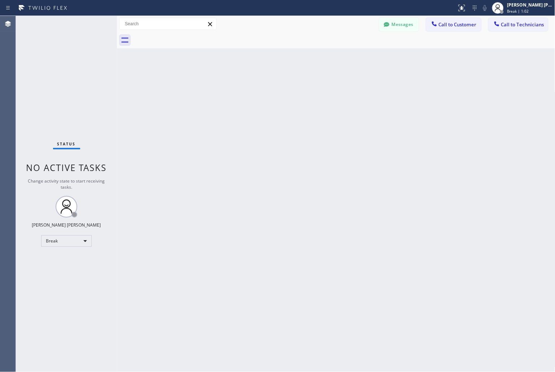
click at [261, 88] on div "Back to Dashboard Change Sender ID Customers Technicians KD Krissy Do [DATE] 02…" at bounding box center [336, 194] width 438 height 356
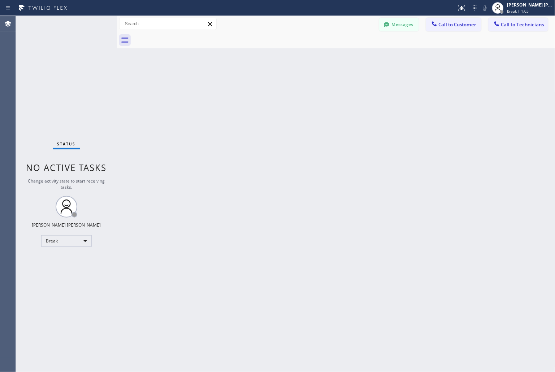
click at [261, 88] on div "Back to Dashboard Change Sender ID Customers Technicians KD Krissy Do [DATE] 02…" at bounding box center [336, 194] width 438 height 356
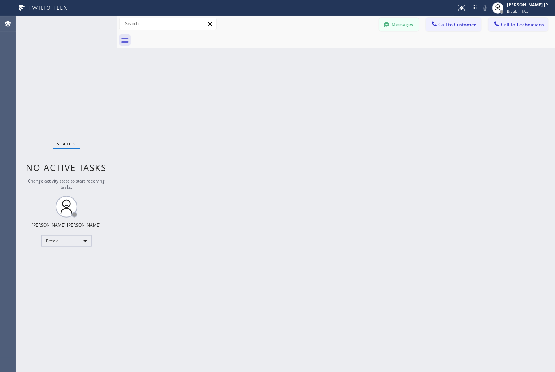
click at [261, 88] on div "Back to Dashboard Change Sender ID Customers Technicians KD Krissy Do [DATE] 02…" at bounding box center [336, 194] width 438 height 356
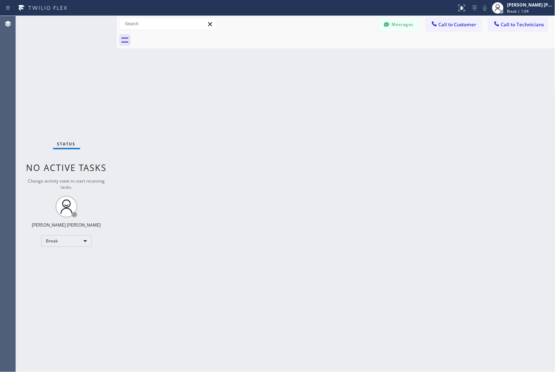
click at [261, 88] on div "Back to Dashboard Change Sender ID Customers Technicians KD Krissy Do [DATE] 02…" at bounding box center [336, 194] width 438 height 356
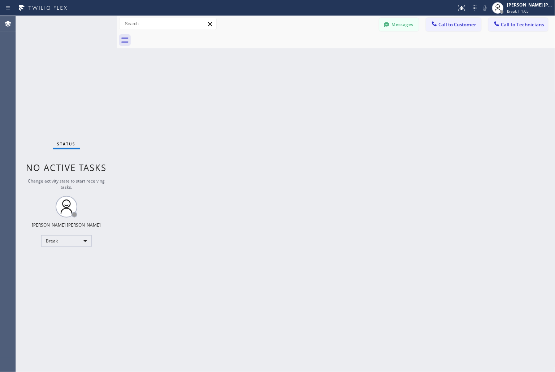
click at [261, 88] on div "Back to Dashboard Change Sender ID Customers Technicians KD Krissy Do [DATE] 02…" at bounding box center [336, 194] width 438 height 356
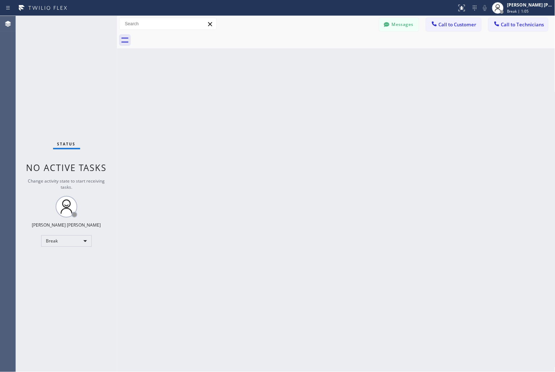
click at [261, 88] on div "Back to Dashboard Change Sender ID Customers Technicians KD Krissy Do [DATE] 02…" at bounding box center [336, 194] width 438 height 356
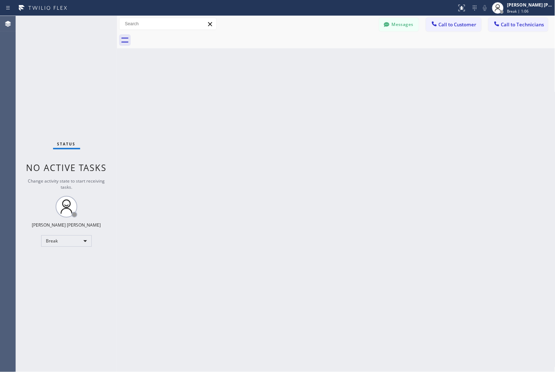
click at [261, 88] on div "Back to Dashboard Change Sender ID Customers Technicians KD Krissy Do [DATE] 02…" at bounding box center [336, 194] width 438 height 356
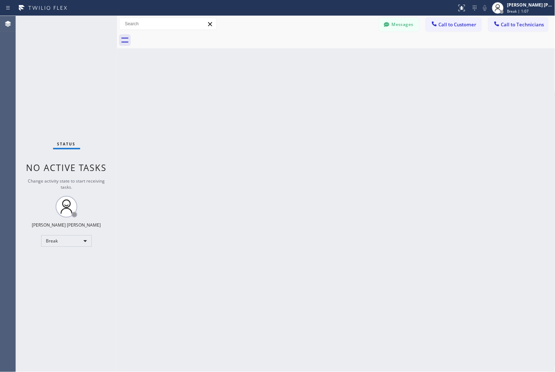
click at [261, 88] on div "Back to Dashboard Change Sender ID Customers Technicians KD Krissy Do [DATE] 02…" at bounding box center [336, 194] width 438 height 356
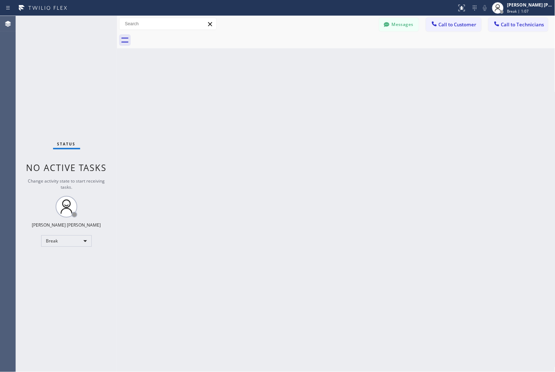
click at [261, 88] on div "Back to Dashboard Change Sender ID Customers Technicians KD Krissy Do [DATE] 02…" at bounding box center [336, 194] width 438 height 356
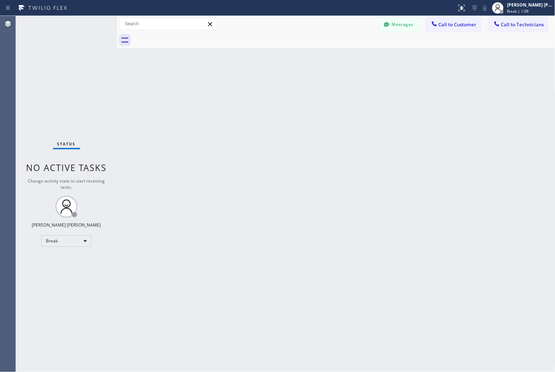
click at [261, 88] on div "Back to Dashboard Change Sender ID Customers Technicians KD Krissy Do [DATE] 02…" at bounding box center [336, 194] width 438 height 356
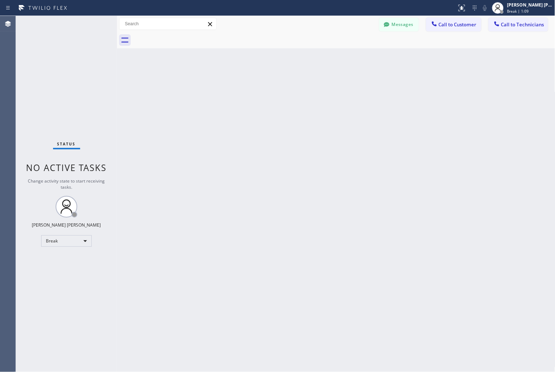
click at [261, 88] on div "Back to Dashboard Change Sender ID Customers Technicians KD Krissy Do [DATE] 02…" at bounding box center [336, 194] width 438 height 356
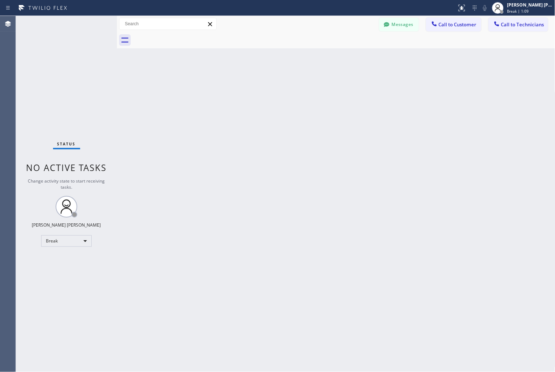
click at [261, 88] on div "Back to Dashboard Change Sender ID Customers Technicians KD Krissy Do [DATE] 02…" at bounding box center [336, 194] width 438 height 356
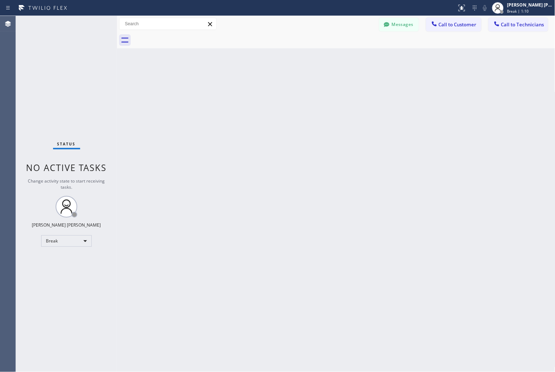
click at [261, 88] on div "Back to Dashboard Change Sender ID Customers Technicians KD Krissy Do [DATE] 02…" at bounding box center [336, 194] width 438 height 356
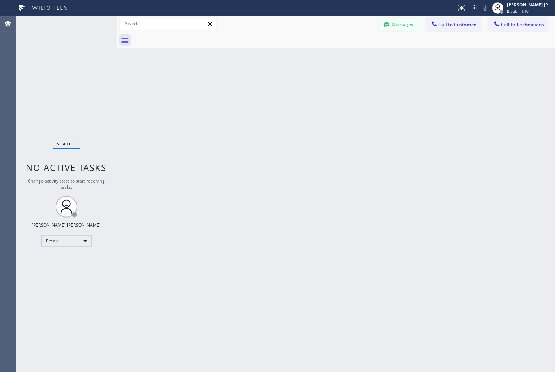
click at [261, 88] on div "Back to Dashboard Change Sender ID Customers Technicians KD Krissy Do [DATE] 02…" at bounding box center [336, 194] width 438 height 356
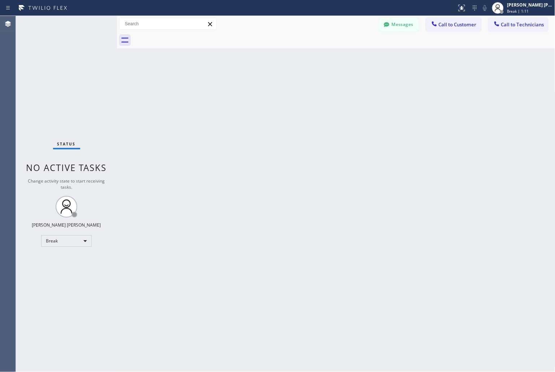
click at [261, 88] on div "Back to Dashboard Change Sender ID Customers Technicians KD Krissy Do [DATE] 02…" at bounding box center [336, 194] width 438 height 356
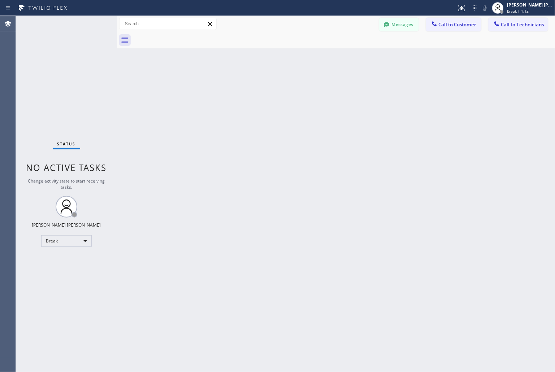
click at [261, 88] on div "Back to Dashboard Change Sender ID Customers Technicians KD Krissy Do [DATE] 02…" at bounding box center [336, 194] width 438 height 356
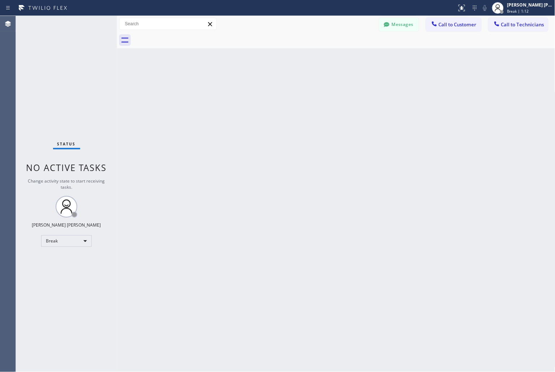
click at [261, 88] on div "Back to Dashboard Change Sender ID Customers Technicians KD Krissy Do [DATE] 02…" at bounding box center [336, 194] width 438 height 356
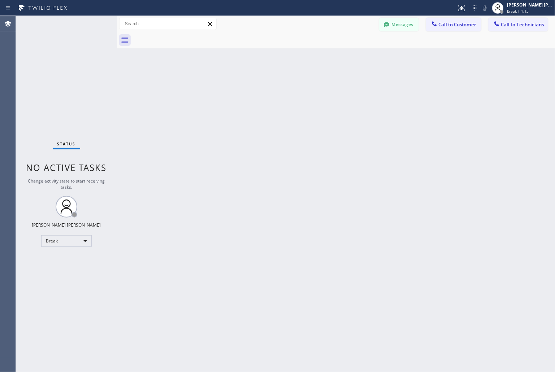
click at [261, 88] on div "Back to Dashboard Change Sender ID Customers Technicians KD Krissy Do [DATE] 02…" at bounding box center [336, 194] width 438 height 356
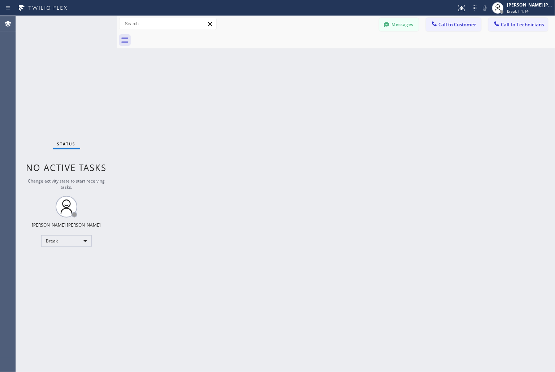
click at [261, 88] on div "Back to Dashboard Change Sender ID Customers Technicians KD Krissy Do [DATE] 02…" at bounding box center [336, 194] width 438 height 356
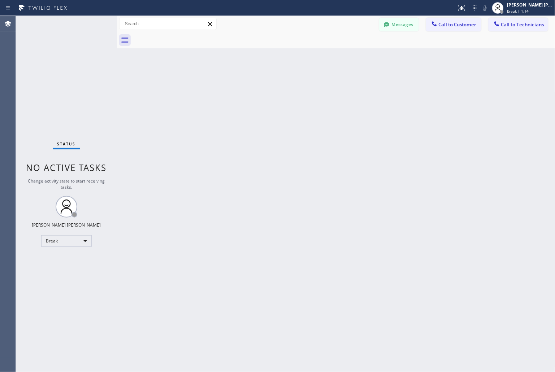
click at [261, 88] on div "Back to Dashboard Change Sender ID Customers Technicians KD Krissy Do [DATE] 02…" at bounding box center [336, 194] width 438 height 356
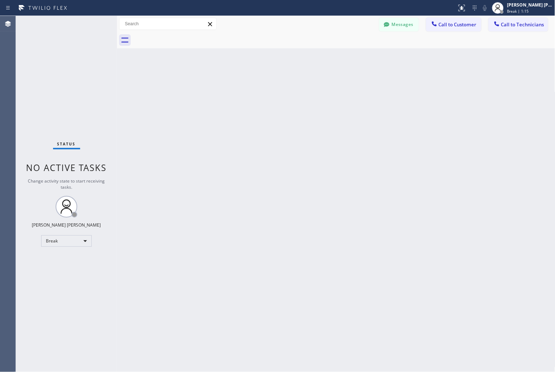
click at [261, 88] on div "Back to Dashboard Change Sender ID Customers Technicians KD Krissy Do [DATE] 02…" at bounding box center [336, 194] width 438 height 356
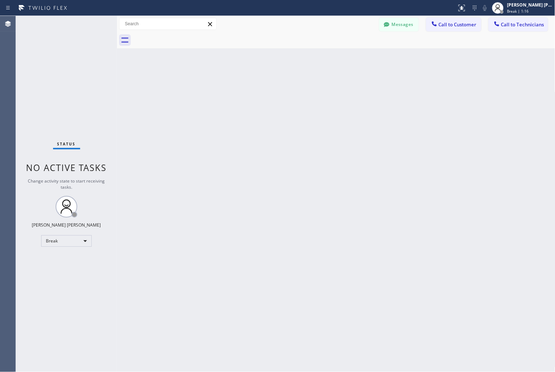
click at [261, 88] on div "Back to Dashboard Change Sender ID Customers Technicians KD Krissy Do [DATE] 02…" at bounding box center [336, 194] width 438 height 356
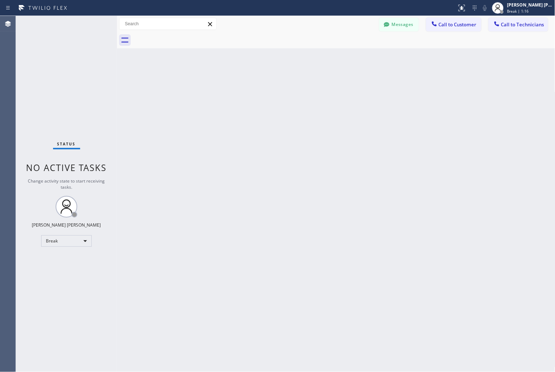
click at [261, 88] on div "Back to Dashboard Change Sender ID Customers Technicians KD Krissy Do [DATE] 02…" at bounding box center [336, 194] width 438 height 356
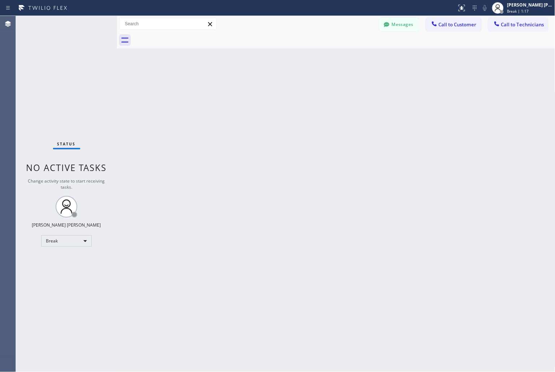
click at [261, 88] on div "Back to Dashboard Change Sender ID Customers Technicians KD Krissy Do [DATE] 02…" at bounding box center [336, 194] width 438 height 356
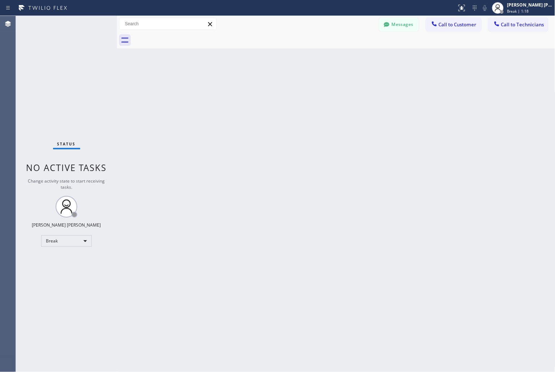
click at [261, 88] on div "Back to Dashboard Change Sender ID Customers Technicians KD Krissy Do [DATE] 02…" at bounding box center [336, 194] width 438 height 356
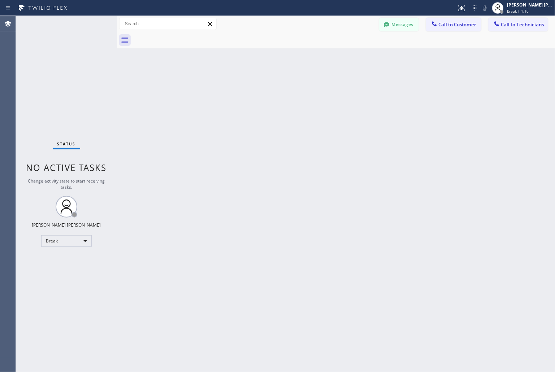
click at [261, 88] on div "Back to Dashboard Change Sender ID Customers Technicians KD Krissy Do [DATE] 02…" at bounding box center [336, 194] width 438 height 356
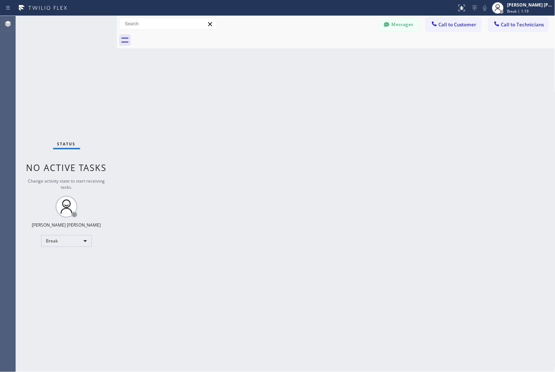
click at [261, 88] on div "Back to Dashboard Change Sender ID Customers Technicians KD Krissy Do [DATE] 02…" at bounding box center [336, 194] width 438 height 356
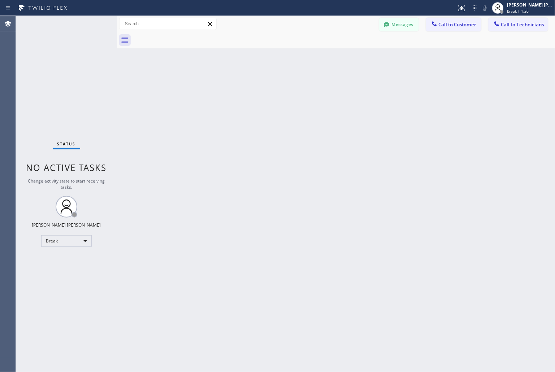
click at [261, 88] on div "Back to Dashboard Change Sender ID Customers Technicians KD Krissy Do [DATE] 02…" at bounding box center [336, 194] width 438 height 356
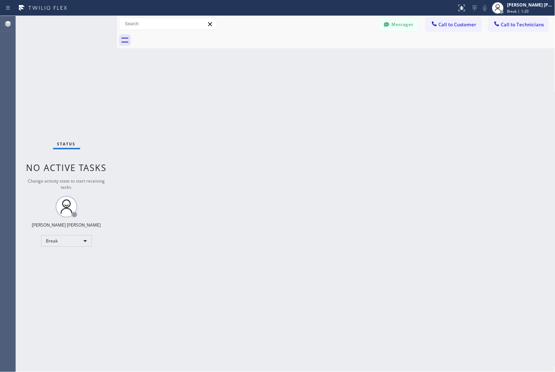
click at [261, 88] on div "Back to Dashboard Change Sender ID Customers Technicians KD Krissy Do [DATE] 02…" at bounding box center [336, 194] width 438 height 356
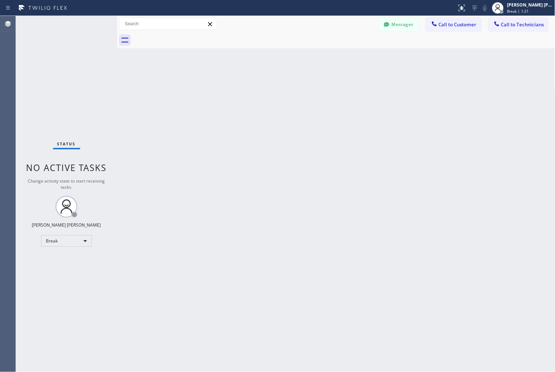
click at [261, 88] on div "Back to Dashboard Change Sender ID Customers Technicians KD Krissy Do [DATE] 02…" at bounding box center [336, 194] width 438 height 356
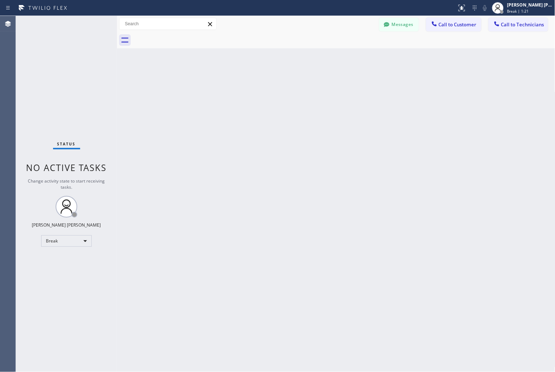
click at [261, 88] on div "Back to Dashboard Change Sender ID Customers Technicians KD Krissy Do [DATE] 02…" at bounding box center [336, 194] width 438 height 356
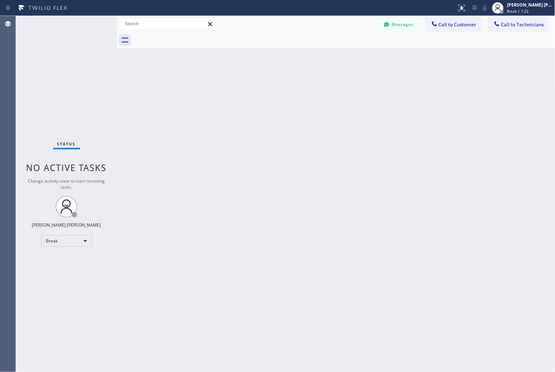
click at [261, 88] on div "Back to Dashboard Change Sender ID Customers Technicians KD Krissy Do [DATE] 02…" at bounding box center [336, 194] width 438 height 356
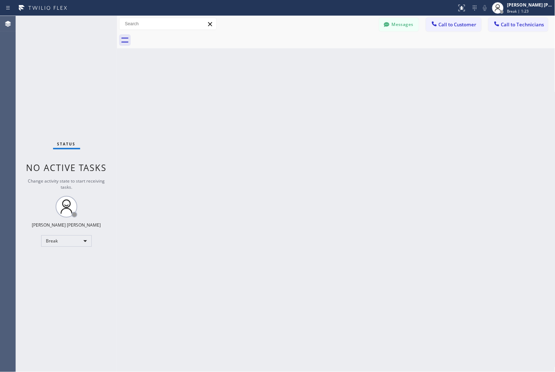
click at [261, 88] on div "Back to Dashboard Change Sender ID Customers Technicians KD Krissy Do [DATE] 02…" at bounding box center [336, 194] width 438 height 356
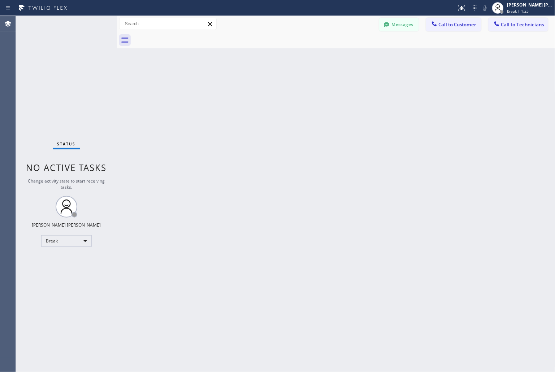
click at [261, 88] on div "Back to Dashboard Change Sender ID Customers Technicians KD Krissy Do [DATE] 02…" at bounding box center [336, 194] width 438 height 356
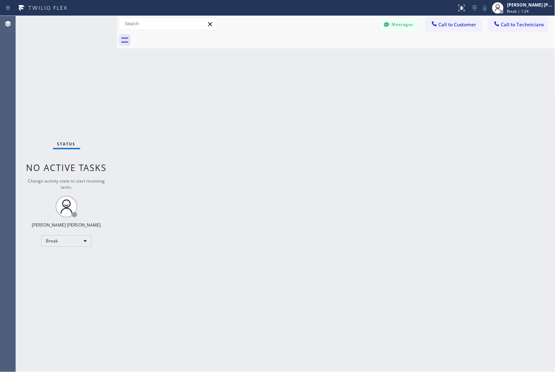
click at [261, 88] on div "Back to Dashboard Change Sender ID Customers Technicians KD Krissy Do [DATE] 02…" at bounding box center [336, 194] width 438 height 356
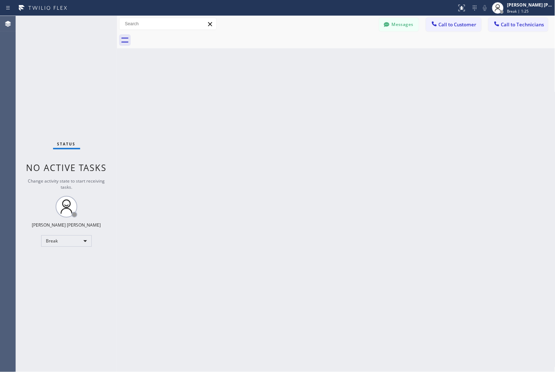
click at [261, 88] on div "Back to Dashboard Change Sender ID Customers Technicians KD Krissy Do [DATE] 02…" at bounding box center [336, 194] width 438 height 356
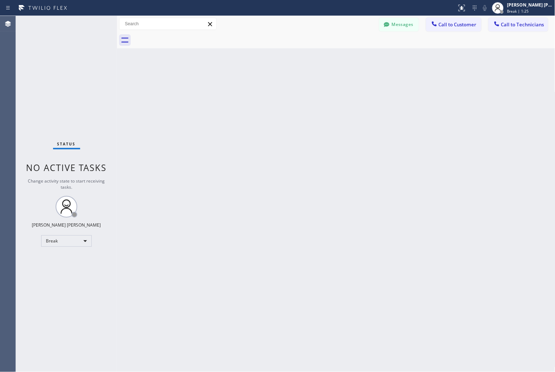
click at [261, 88] on div "Back to Dashboard Change Sender ID Customers Technicians KD Krissy Do [DATE] 02…" at bounding box center [336, 194] width 438 height 356
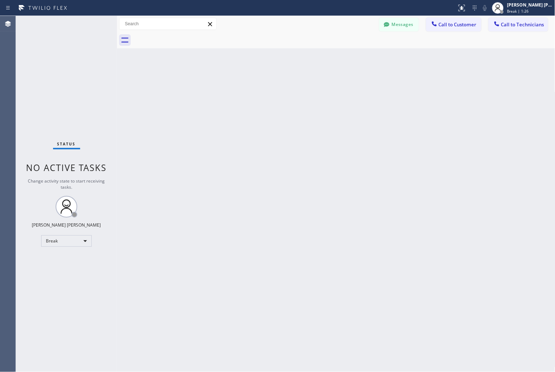
click at [261, 88] on div "Back to Dashboard Change Sender ID Customers Technicians KD Krissy Do [DATE] 02…" at bounding box center [336, 194] width 438 height 356
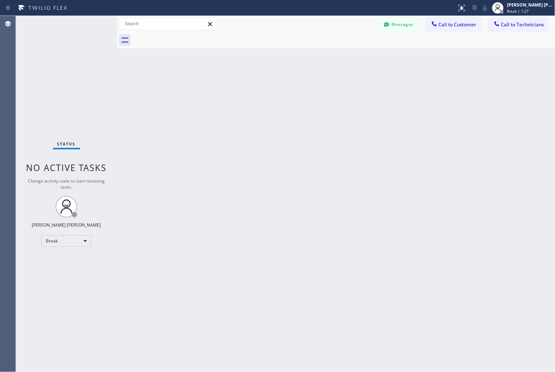
click at [261, 88] on div "Back to Dashboard Change Sender ID Customers Technicians KD Krissy Do [DATE] 02…" at bounding box center [336, 194] width 438 height 356
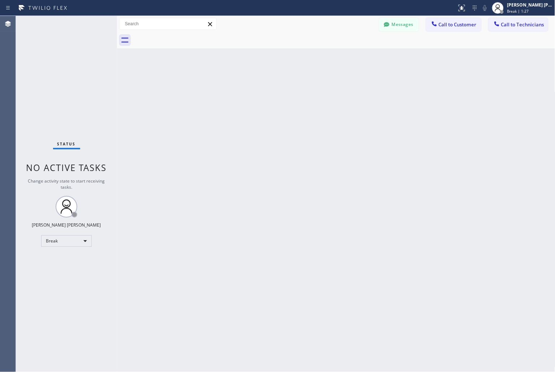
click at [261, 88] on div "Back to Dashboard Change Sender ID Customers Technicians KD Krissy Do [DATE] 02…" at bounding box center [336, 194] width 438 height 356
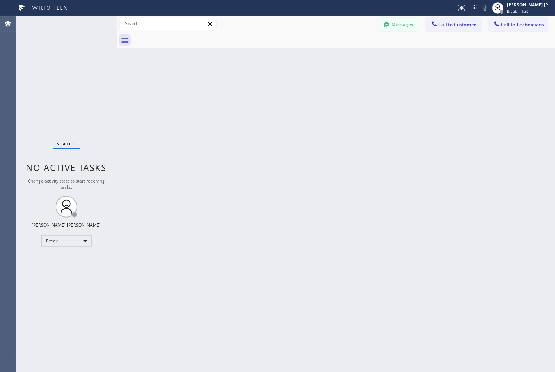
click at [261, 88] on div "Back to Dashboard Change Sender ID Customers Technicians KD Krissy Do [DATE] 02…" at bounding box center [336, 194] width 438 height 356
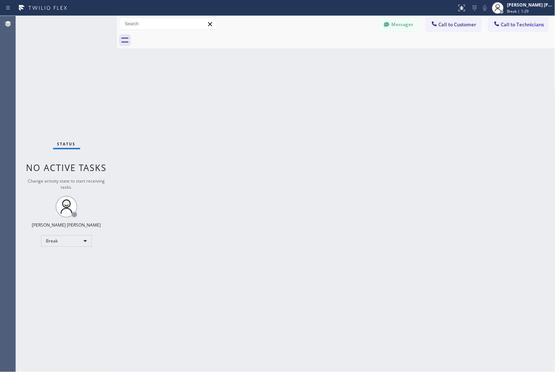
click at [261, 88] on div "Back to Dashboard Change Sender ID Customers Technicians KD Krissy Do [DATE] 02…" at bounding box center [336, 194] width 438 height 356
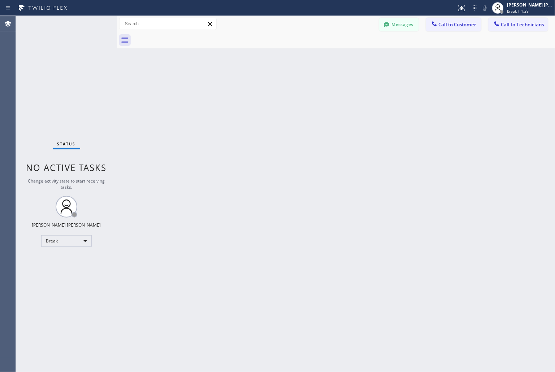
click at [261, 88] on div "Back to Dashboard Change Sender ID Customers Technicians KD Krissy Do [DATE] 02…" at bounding box center [336, 194] width 438 height 356
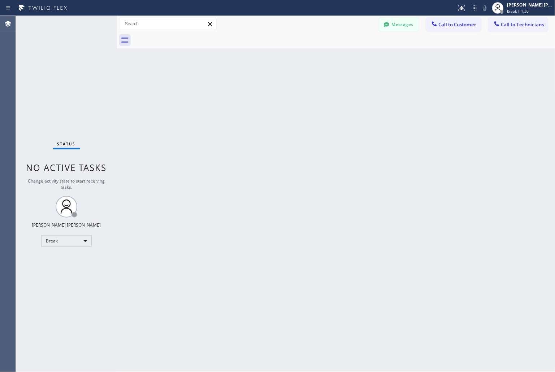
click at [261, 88] on div "Back to Dashboard Change Sender ID Customers Technicians KD Krissy Do [DATE] 02…" at bounding box center [336, 194] width 438 height 356
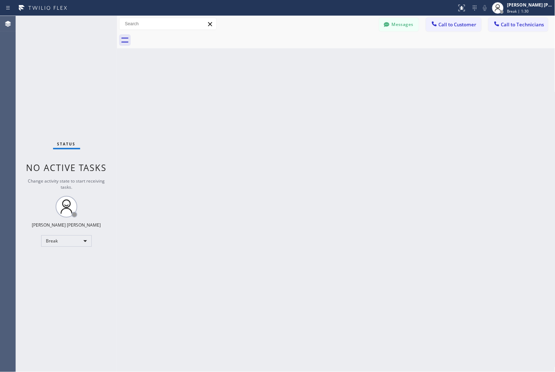
click at [261, 88] on div "Back to Dashboard Change Sender ID Customers Technicians KD Krissy Do [DATE] 02…" at bounding box center [336, 194] width 438 height 356
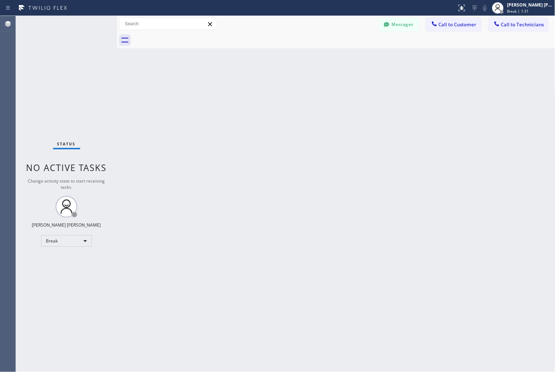
click at [261, 88] on div "Back to Dashboard Change Sender ID Customers Technicians KD Krissy Do [DATE] 02…" at bounding box center [336, 194] width 438 height 356
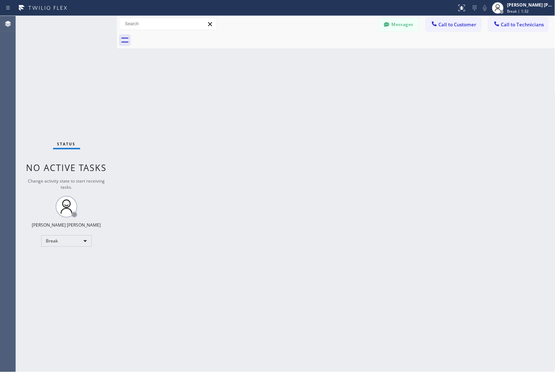
click at [261, 88] on div "Back to Dashboard Change Sender ID Customers Technicians KD Krissy Do [DATE] 02…" at bounding box center [336, 194] width 438 height 356
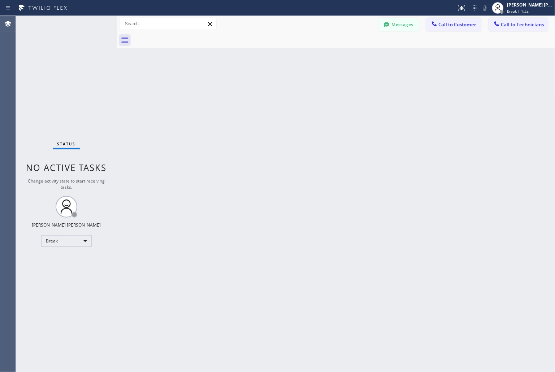
click at [261, 88] on div "Back to Dashboard Change Sender ID Customers Technicians KD Krissy Do [DATE] 02…" at bounding box center [336, 194] width 438 height 356
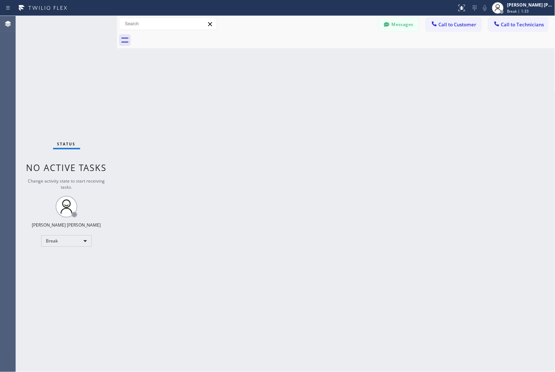
click at [261, 88] on div "Back to Dashboard Change Sender ID Customers Technicians KD Krissy Do [DATE] 02…" at bounding box center [336, 194] width 438 height 356
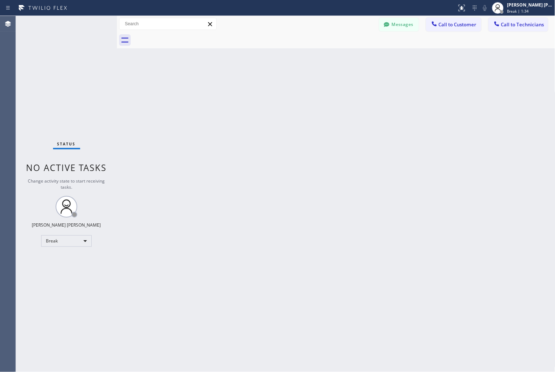
click at [261, 88] on div "Back to Dashboard Change Sender ID Customers Technicians KD Krissy Do [DATE] 02…" at bounding box center [336, 194] width 438 height 356
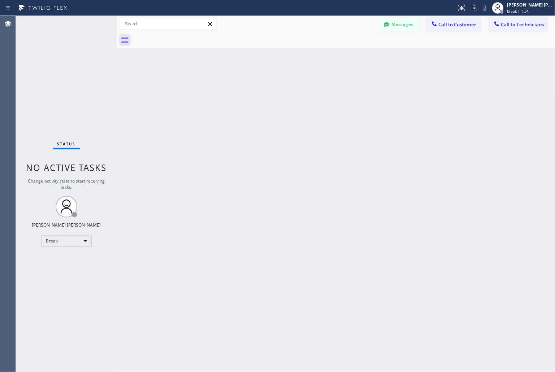
click at [261, 88] on div "Back to Dashboard Change Sender ID Customers Technicians KD Krissy Do [DATE] 02…" at bounding box center [336, 194] width 438 height 356
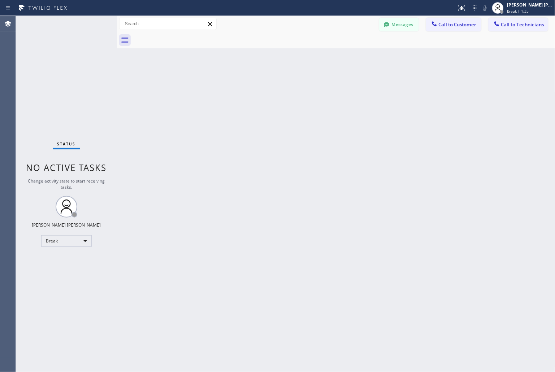
click at [261, 88] on div "Back to Dashboard Change Sender ID Customers Technicians KD Krissy Do [DATE] 02…" at bounding box center [336, 194] width 438 height 356
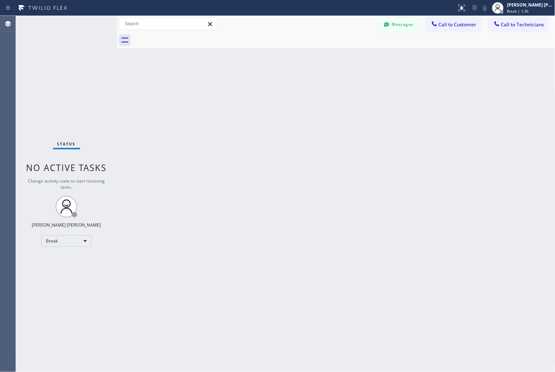
click at [261, 88] on div "Back to Dashboard Change Sender ID Customers Technicians KD Krissy Do [DATE] 02…" at bounding box center [336, 194] width 438 height 356
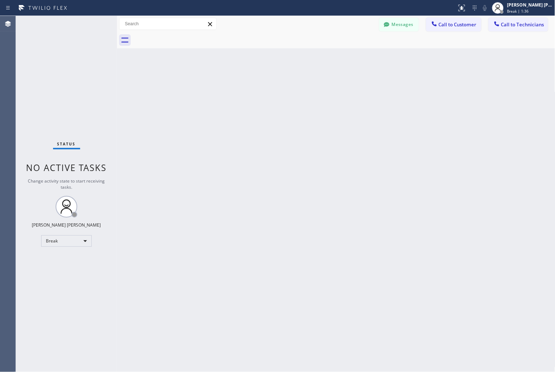
click at [261, 88] on div "Back to Dashboard Change Sender ID Customers Technicians KD Krissy Do [DATE] 02…" at bounding box center [336, 194] width 438 height 356
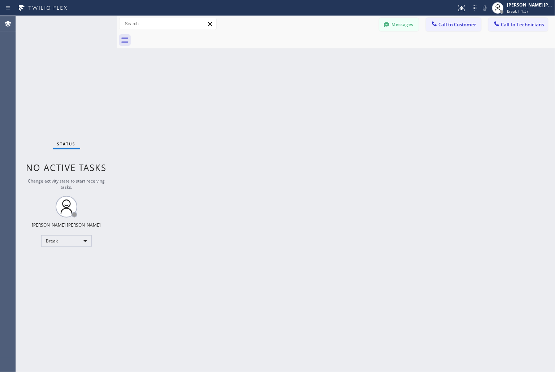
click at [261, 88] on div "Back to Dashboard Change Sender ID Customers Technicians KD Krissy Do [DATE] 02…" at bounding box center [336, 194] width 438 height 356
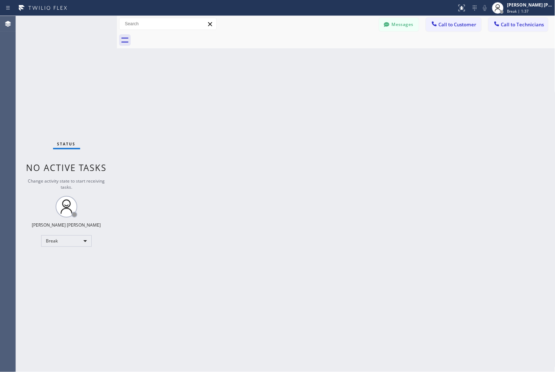
click at [261, 88] on div "Back to Dashboard Change Sender ID Customers Technicians KD Krissy Do [DATE] 02…" at bounding box center [336, 194] width 438 height 356
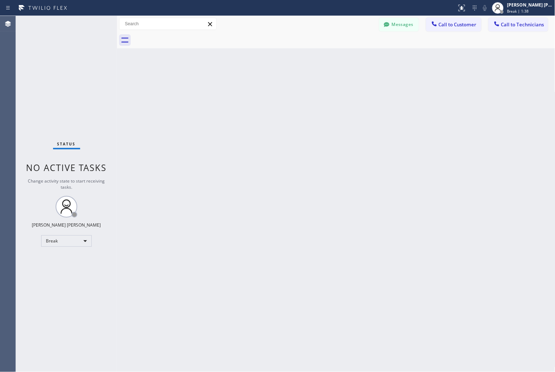
click at [261, 88] on div "Back to Dashboard Change Sender ID Customers Technicians KD Krissy Do [DATE] 02…" at bounding box center [336, 194] width 438 height 356
click
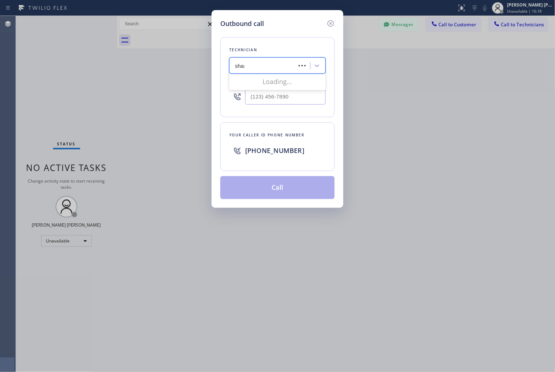
type input "shams"
type input "[PHONE_NUMBER]"
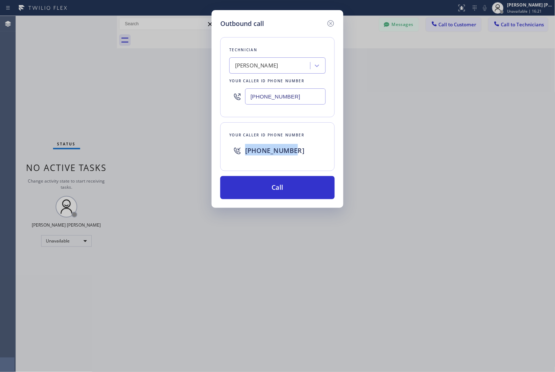
copy span "[PHONE_NUMBER]"
drag, startPoint x: 315, startPoint y: 151, endPoint x: 223, endPoint y: 149, distance: 92.4
